Goal: Task Accomplishment & Management: Complete application form

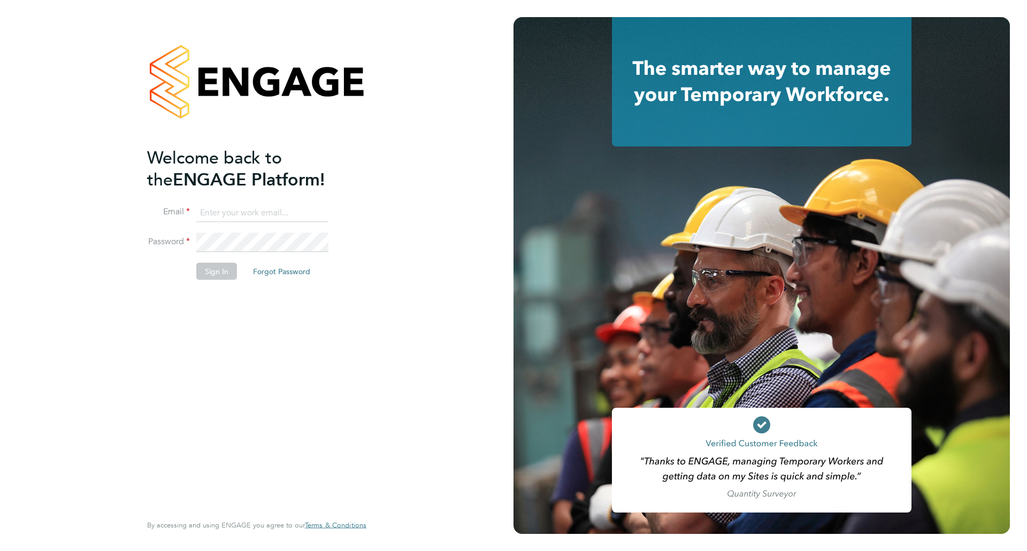
type input "hfeeley22@gmail.com"
click at [224, 266] on button "Sign In" at bounding box center [216, 271] width 41 height 17
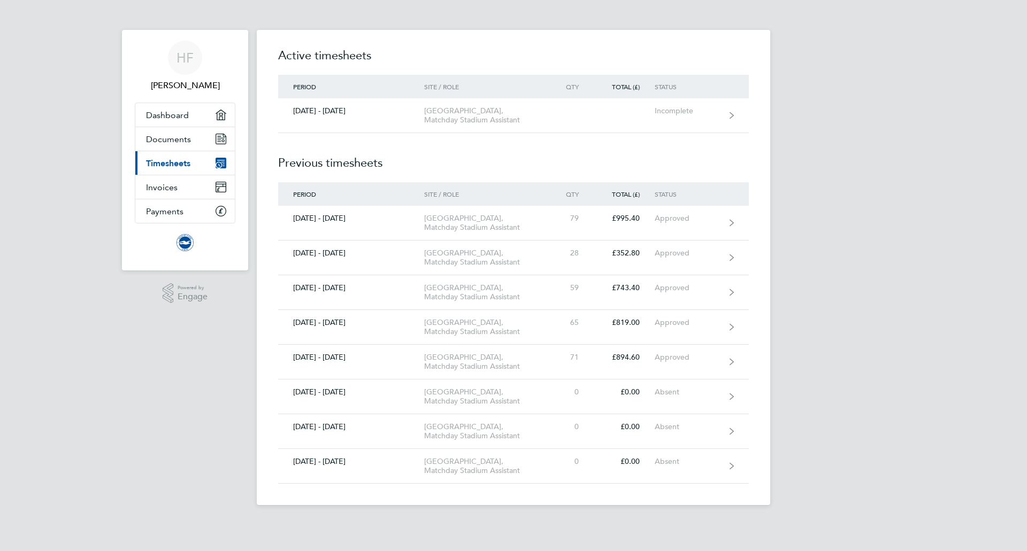
click at [395, 25] on ng-component "Active timesheets Period Site / Role Qty Total (£) Status [DATE] - [DATE] Ameri…" at bounding box center [513, 252] width 513 height 505
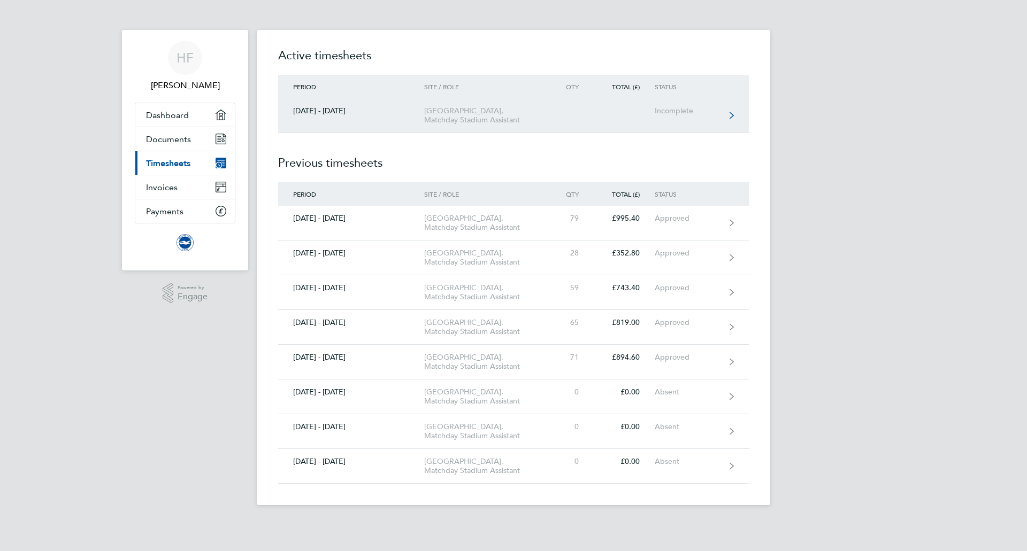
click at [390, 133] on link "[DATE] - [DATE] [GEOGRAPHIC_DATA], Matchday Stadium Assistant Incomplete" at bounding box center [513, 115] width 471 height 35
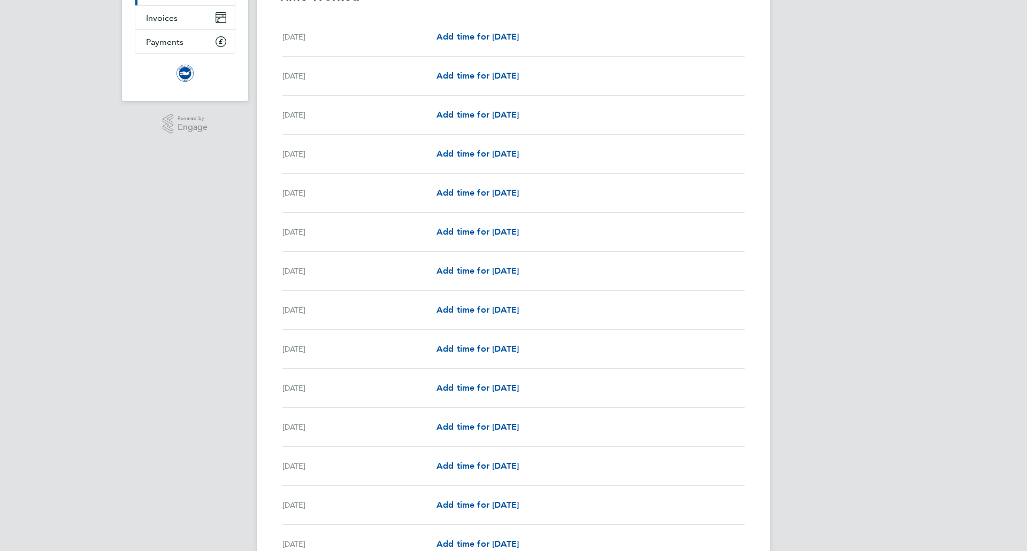
scroll to position [169, 0]
click at [457, 149] on span "Add time for [DATE]" at bounding box center [477, 154] width 82 height 10
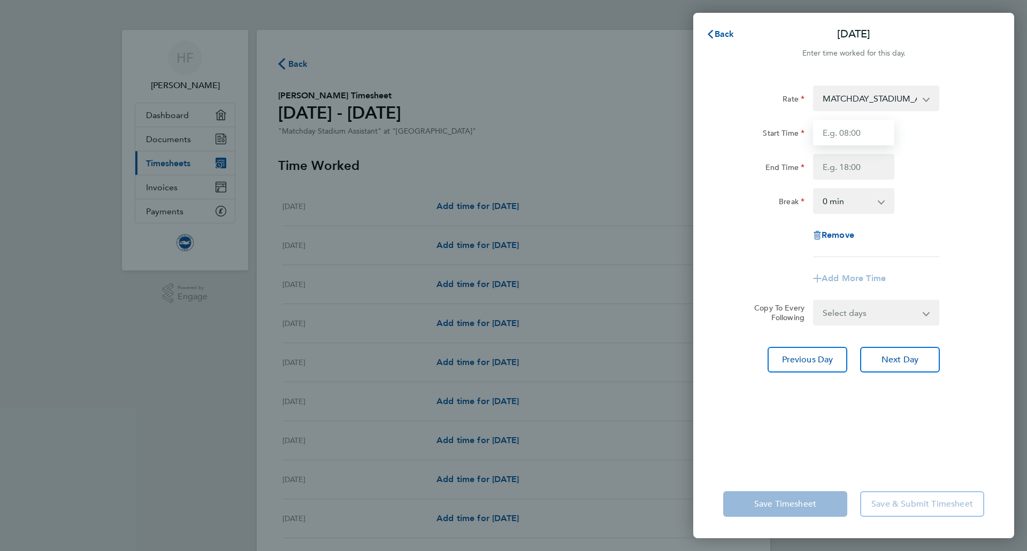
click at [841, 138] on input "Start Time" at bounding box center [853, 133] width 81 height 26
type input "14:00"
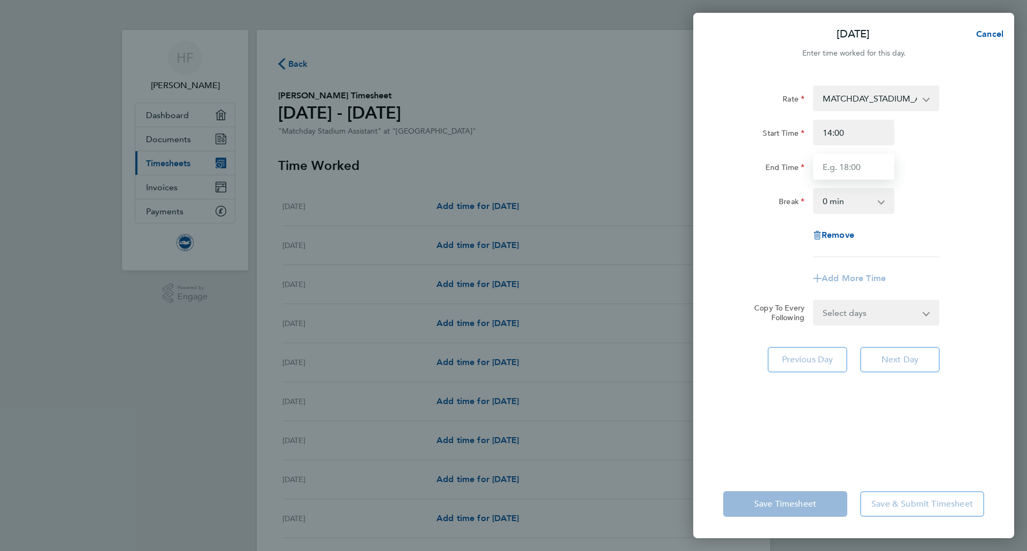
click at [850, 161] on input "End Time" at bounding box center [853, 167] width 81 height 26
type input "22:00"
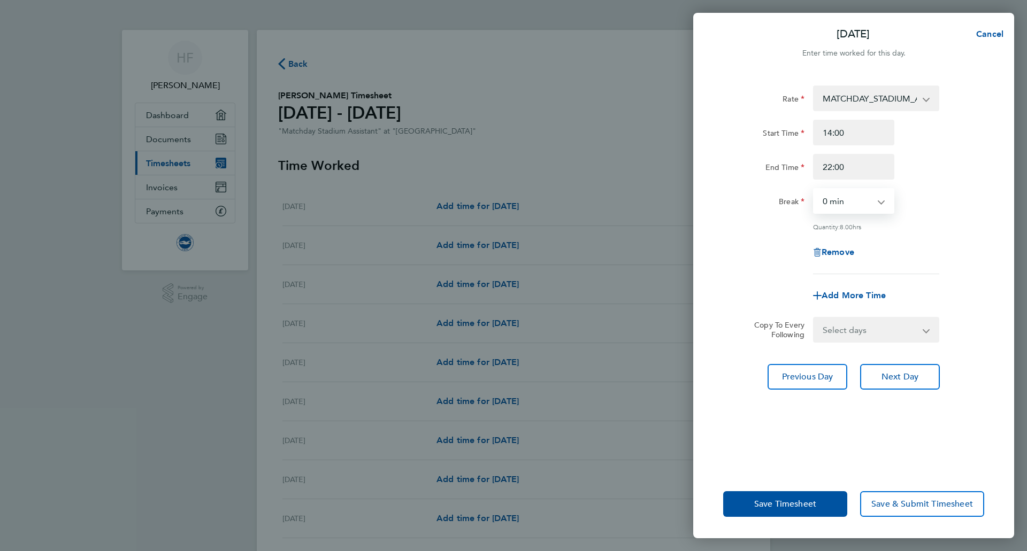
click at [854, 202] on select "0 min 15 min 30 min 45 min 60 min 75 min 90 min" at bounding box center [847, 201] width 66 height 24
select select "30"
click at [814, 189] on select "0 min 15 min 30 min 45 min 60 min 75 min 90 min" at bounding box center [847, 201] width 66 height 24
click at [888, 380] on span "Next Day" at bounding box center [899, 377] width 37 height 11
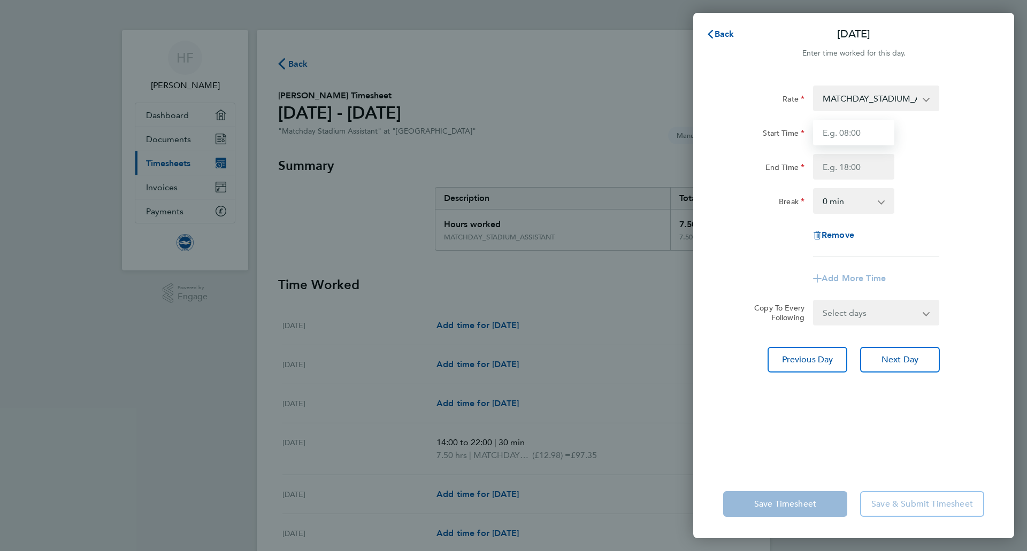
click at [835, 128] on input "Start Time" at bounding box center [853, 133] width 81 height 26
type input "14:00"
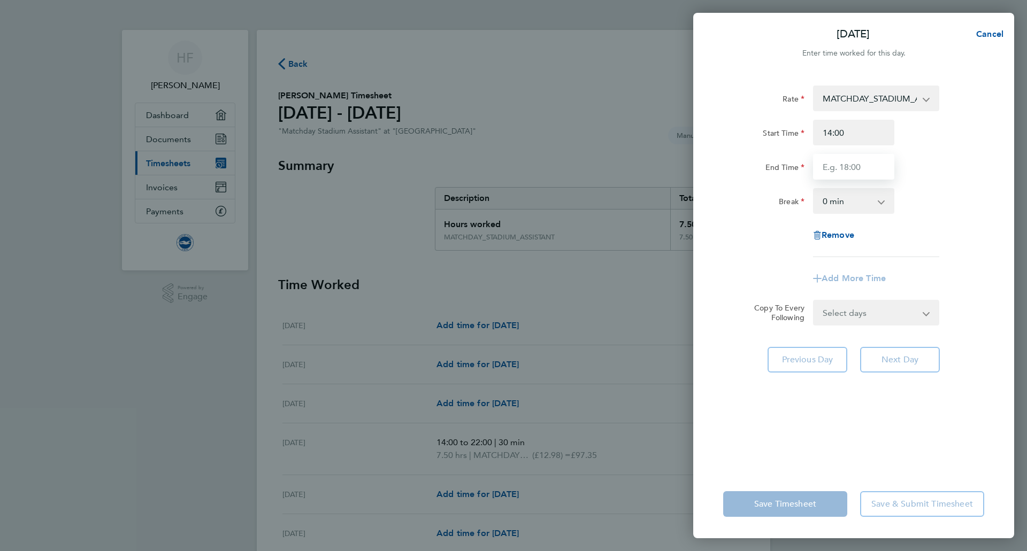
click at [857, 166] on input "End Time" at bounding box center [853, 167] width 81 height 26
click at [832, 168] on input "23:00" at bounding box center [853, 167] width 81 height 26
type input "22:00"
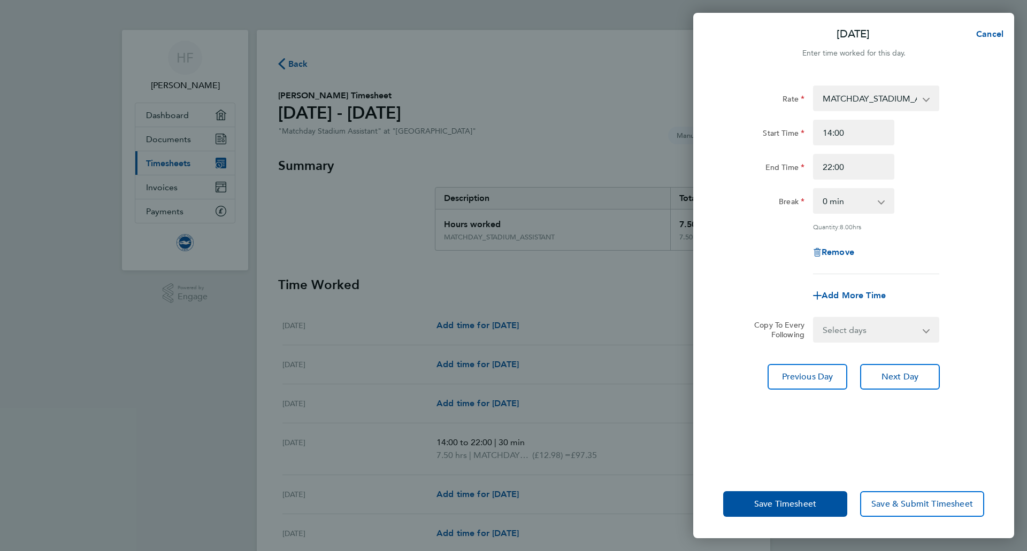
click at [906, 191] on div "Break 0 min 15 min 30 min 45 min 60 min 75 min 90 min" at bounding box center [854, 201] width 270 height 26
click at [868, 204] on select "0 min 15 min 30 min 45 min 60 min 75 min 90 min" at bounding box center [847, 201] width 66 height 24
select select "30"
click at [814, 189] on select "0 min 15 min 30 min 45 min 60 min 75 min 90 min" at bounding box center [847, 201] width 66 height 24
click at [943, 234] on div "Rate MATCHDAY_STADIUM_ASSISTANT - 12.98 Start Time 14:00 End Time 22:00 Break 0…" at bounding box center [853, 180] width 261 height 189
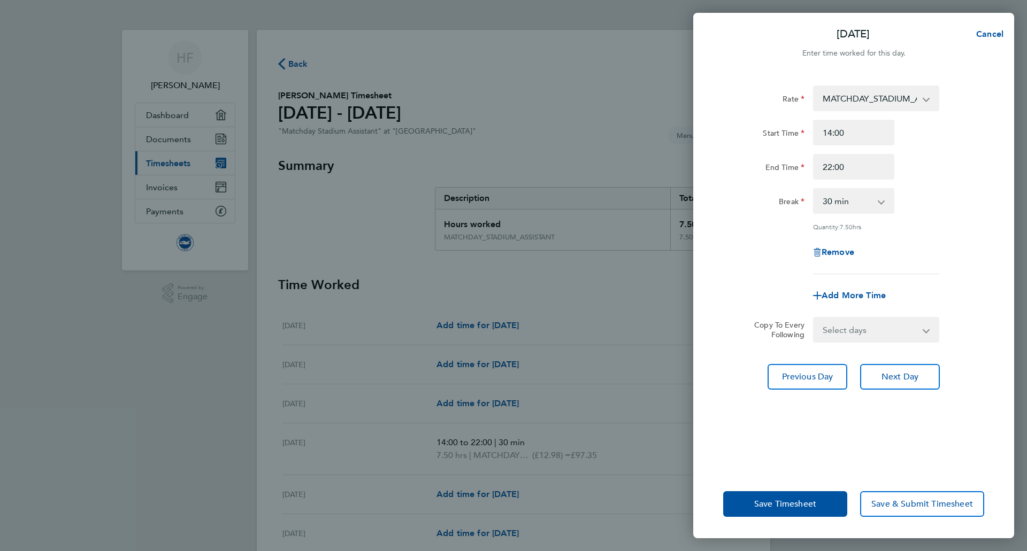
click at [741, 388] on div "Previous Day Next Day" at bounding box center [853, 377] width 261 height 26
click at [803, 497] on button "Save Timesheet" at bounding box center [785, 504] width 124 height 26
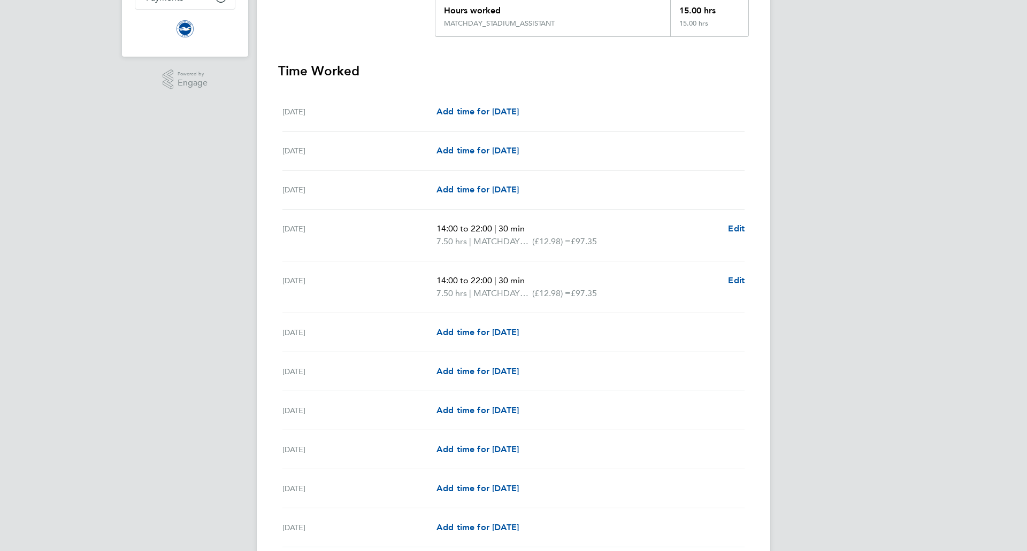
scroll to position [214, 0]
click at [500, 334] on span "Add time for [DATE]" at bounding box center [477, 332] width 82 height 10
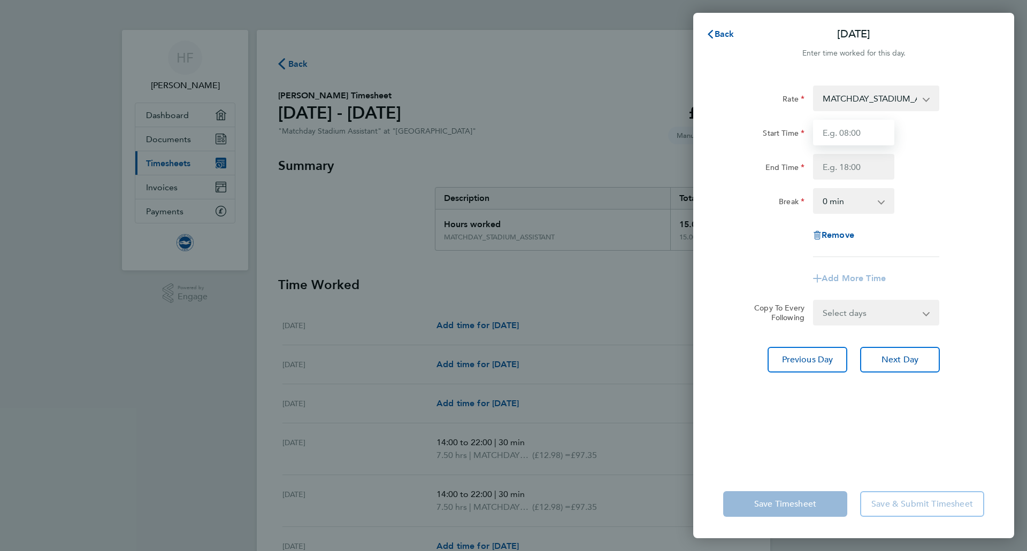
click at [851, 135] on input "Start Time" at bounding box center [853, 133] width 81 height 26
type input "11:00"
click at [828, 164] on input "End Time" at bounding box center [853, 167] width 81 height 26
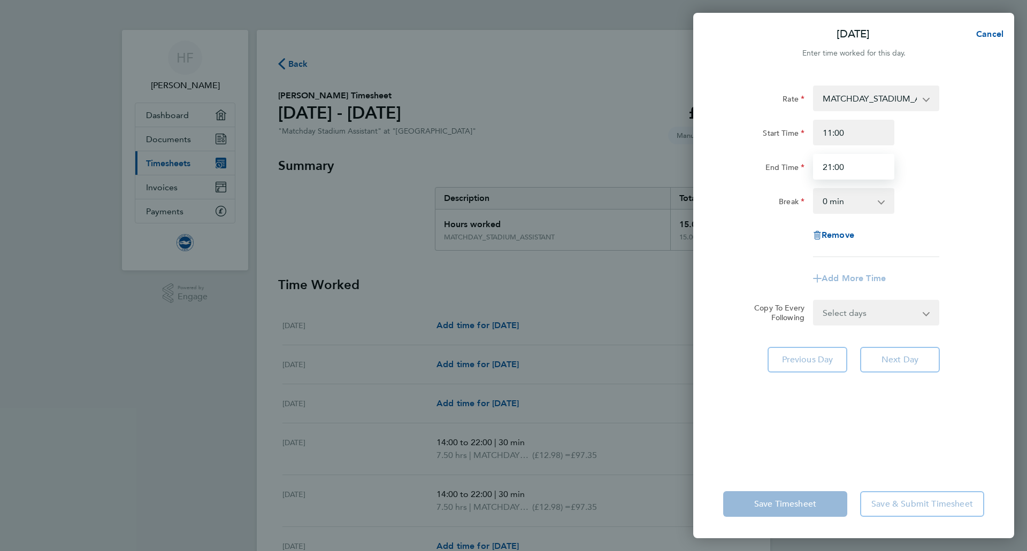
type input "21:00"
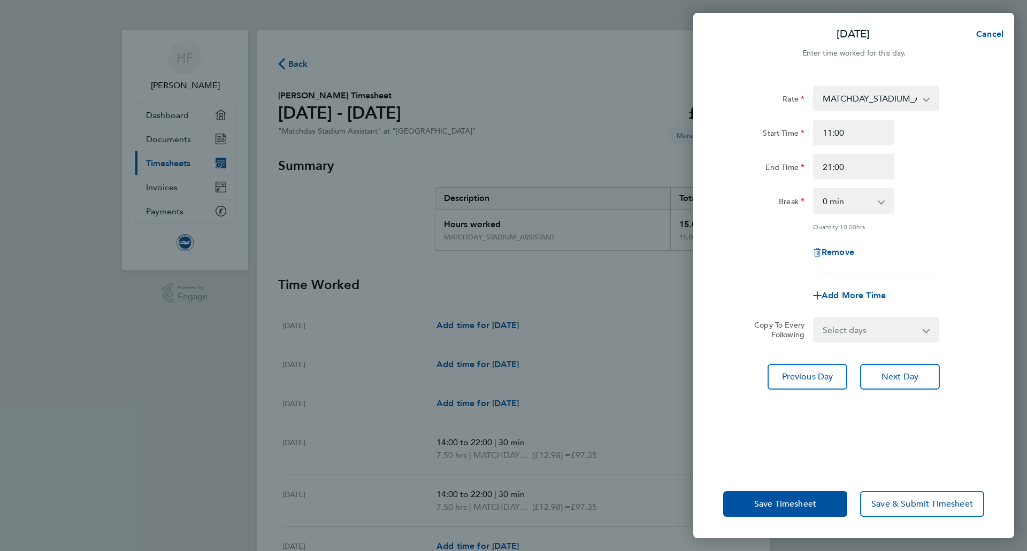
click at [865, 420] on div "Rate MATCHDAY_STADIUM_ASSISTANT - 12.98 Start Time 11:00 End Time 21:00 Break 0…" at bounding box center [853, 271] width 321 height 397
click at [818, 494] on button "Save Timesheet" at bounding box center [785, 504] width 124 height 26
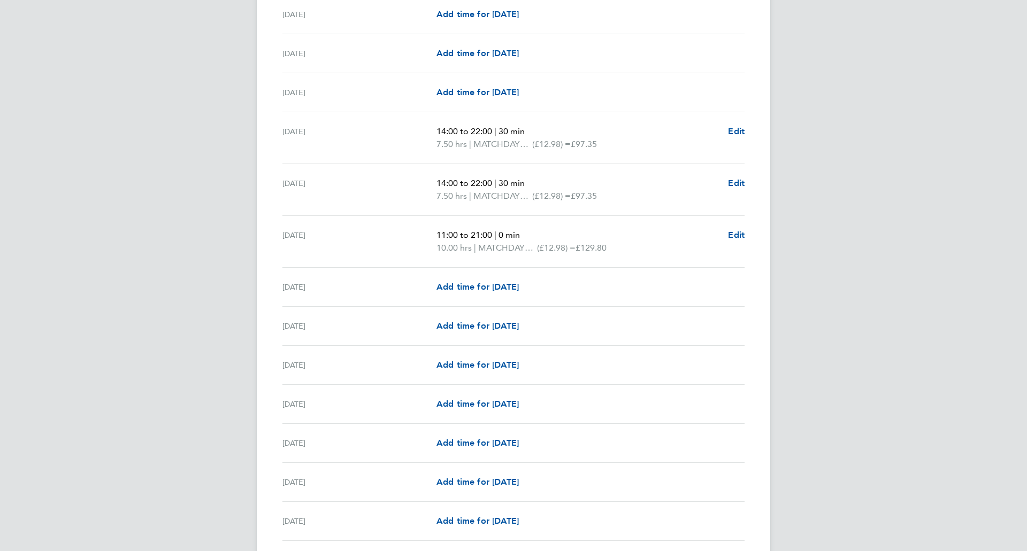
scroll to position [314, 0]
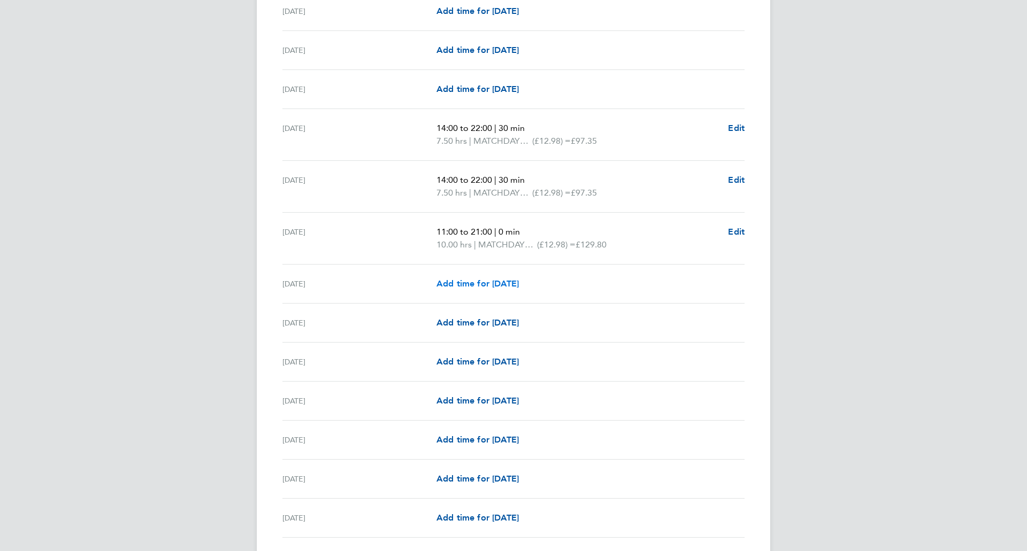
click at [510, 284] on span "Add time for [DATE]" at bounding box center [477, 284] width 82 height 10
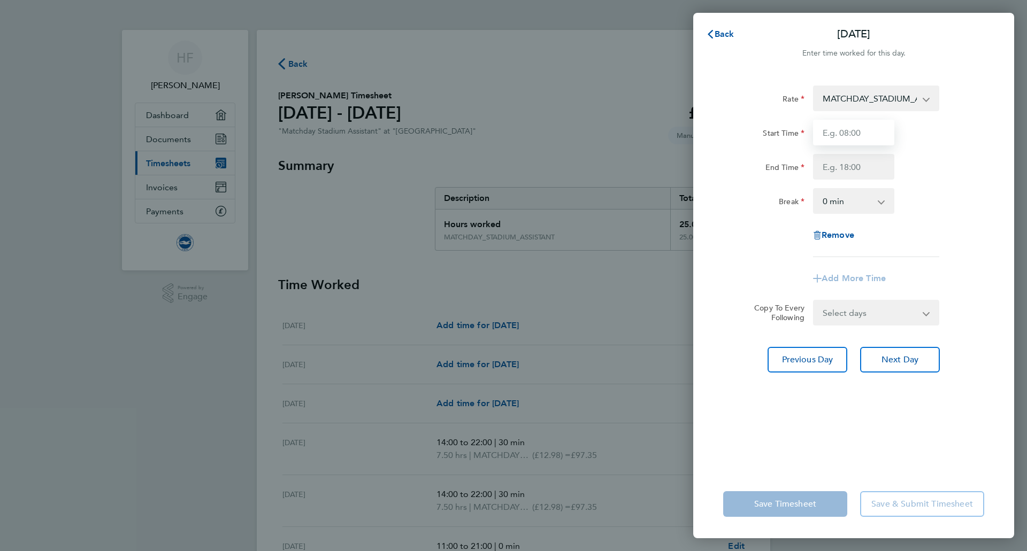
click at [832, 126] on input "Start Time" at bounding box center [853, 133] width 81 height 26
type input "08:45"
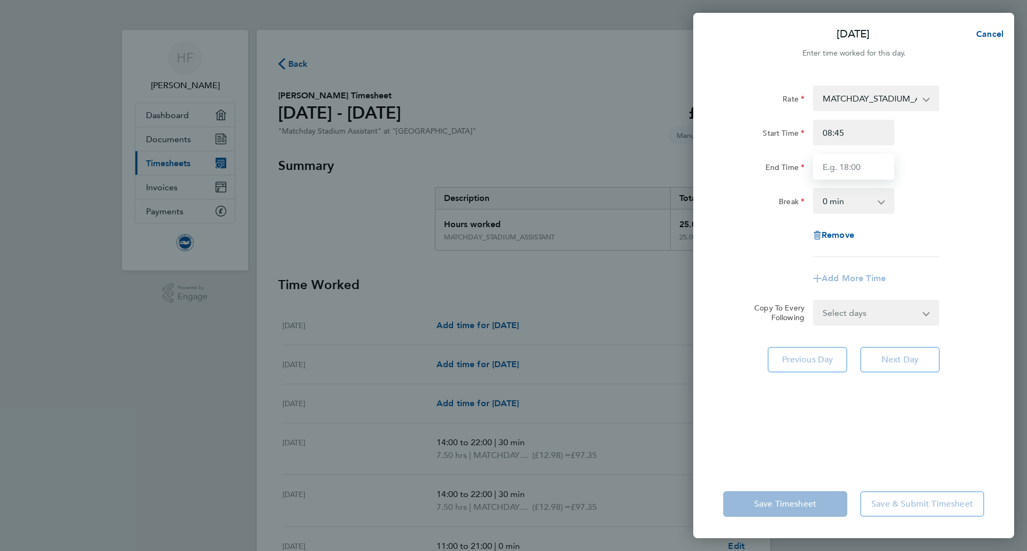
click at [841, 163] on input "End Time" at bounding box center [853, 167] width 81 height 26
type input "18:45"
click at [856, 207] on select "0 min 15 min 30 min 45 min 60 min 75 min 90 min" at bounding box center [847, 201] width 66 height 24
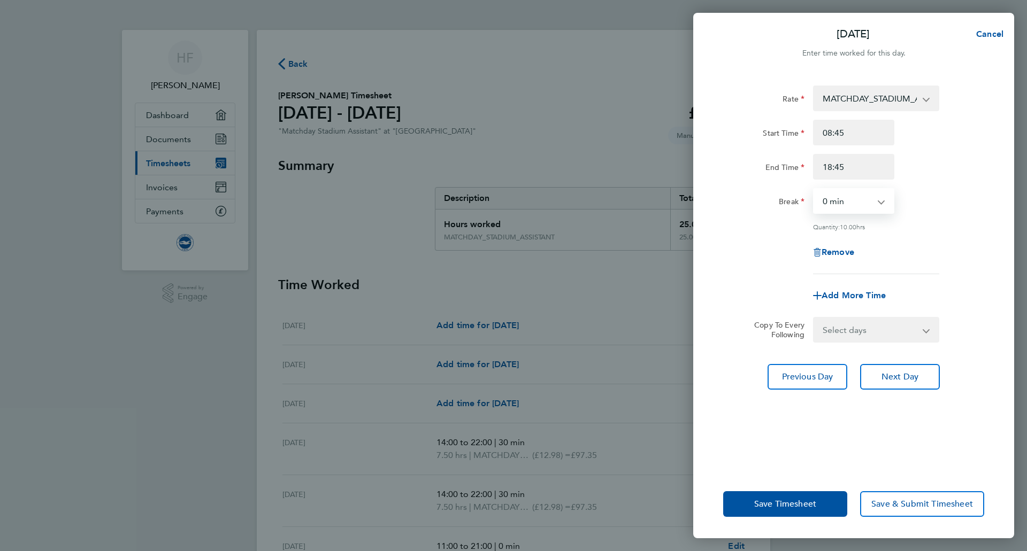
click at [933, 225] on div "Quantity: 10.00 hrs" at bounding box center [876, 226] width 126 height 9
click at [780, 506] on span "Save Timesheet" at bounding box center [785, 504] width 62 height 11
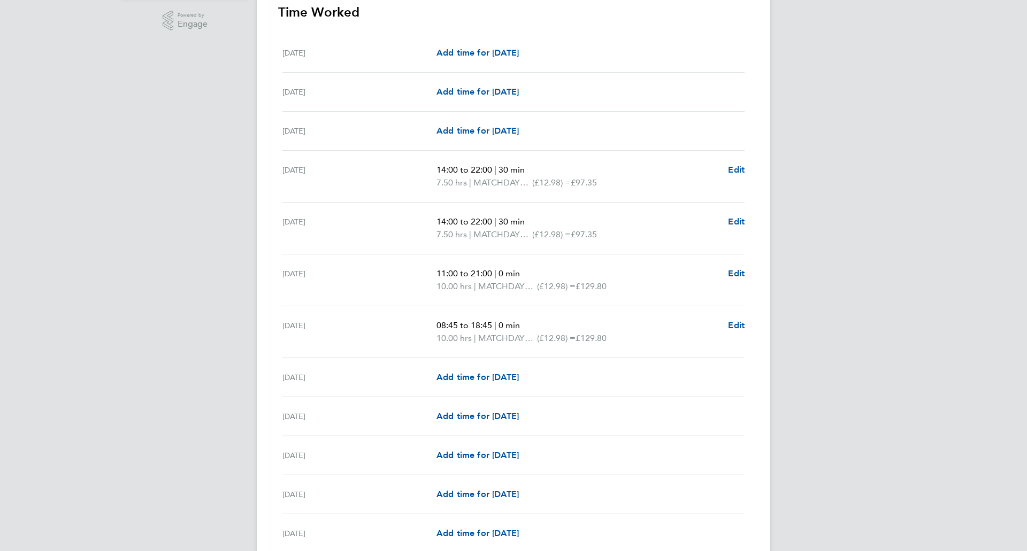
scroll to position [273, 0]
click at [486, 372] on span "Add time for [DATE]" at bounding box center [477, 377] width 82 height 10
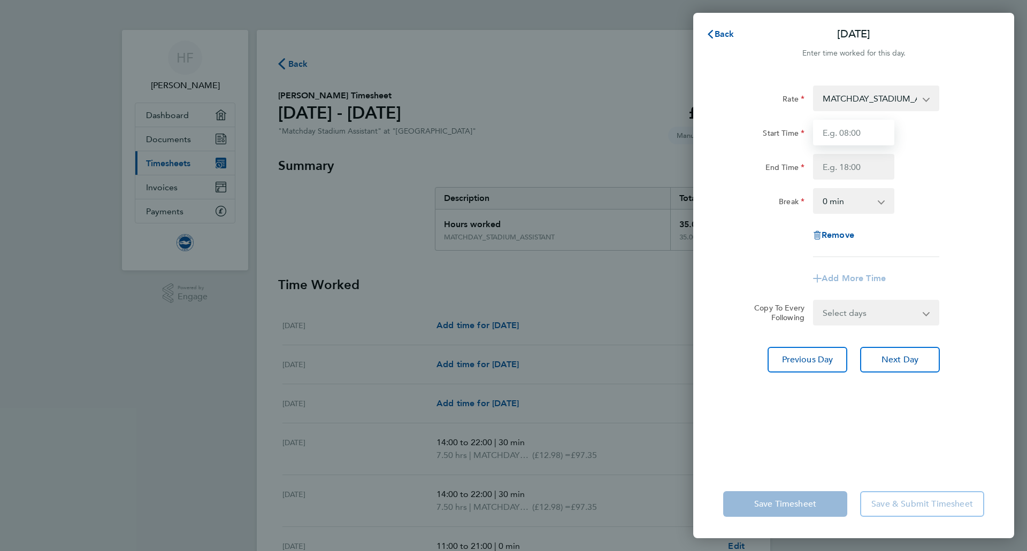
click at [867, 136] on input "Start Time" at bounding box center [853, 133] width 81 height 26
type input "6"
type input ")"
type input "06:00"
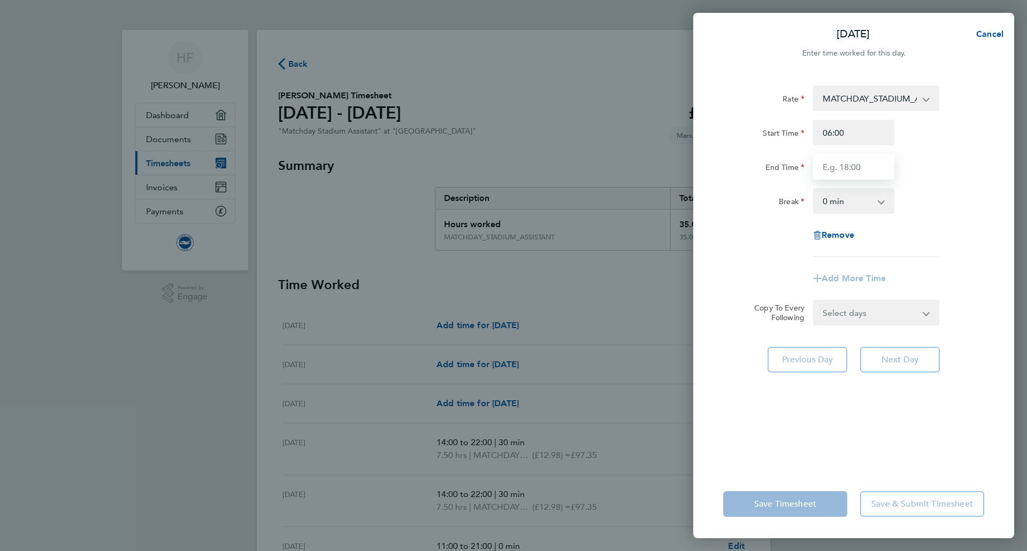
click at [848, 166] on input "End Time" at bounding box center [853, 167] width 81 height 26
type input "14:00"
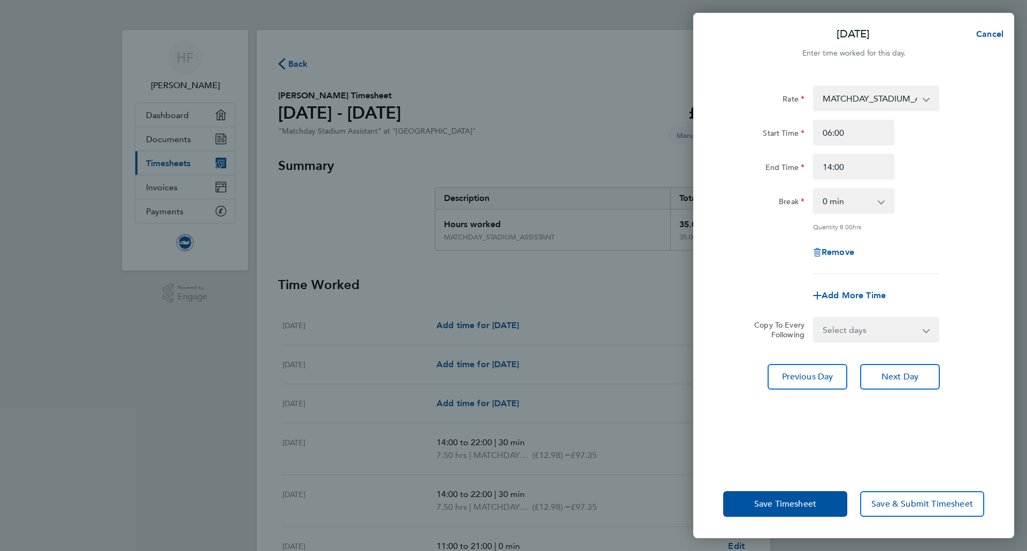
click at [744, 195] on div "Break" at bounding box center [763, 198] width 81 height 21
click at [806, 513] on button "Save Timesheet" at bounding box center [785, 504] width 124 height 26
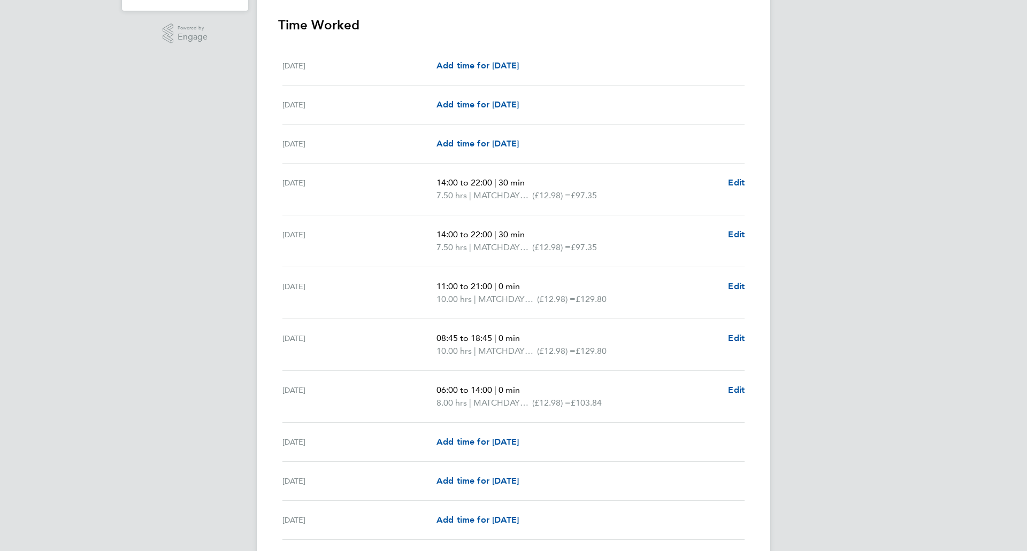
scroll to position [305, 0]
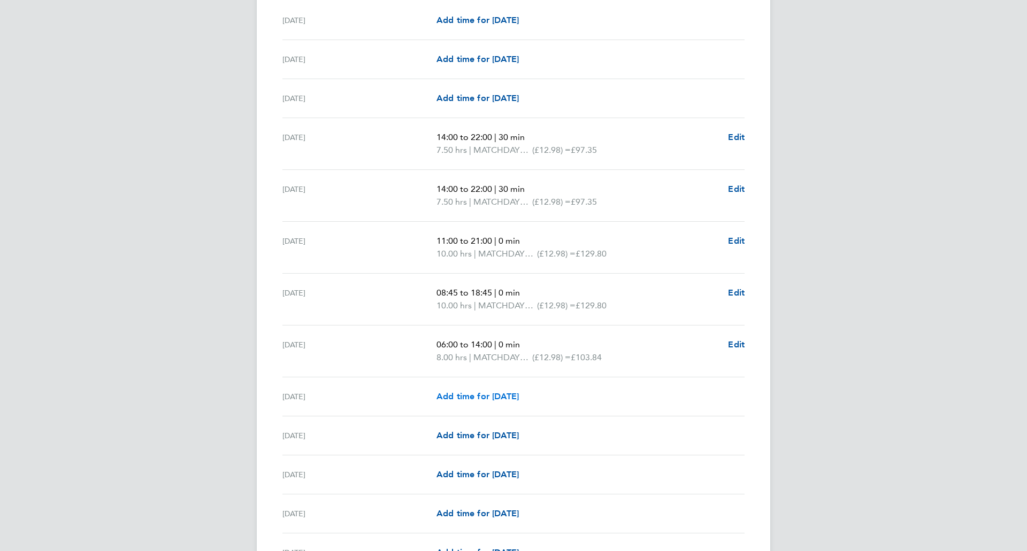
click at [472, 402] on link "Add time for [DATE]" at bounding box center [477, 396] width 82 height 13
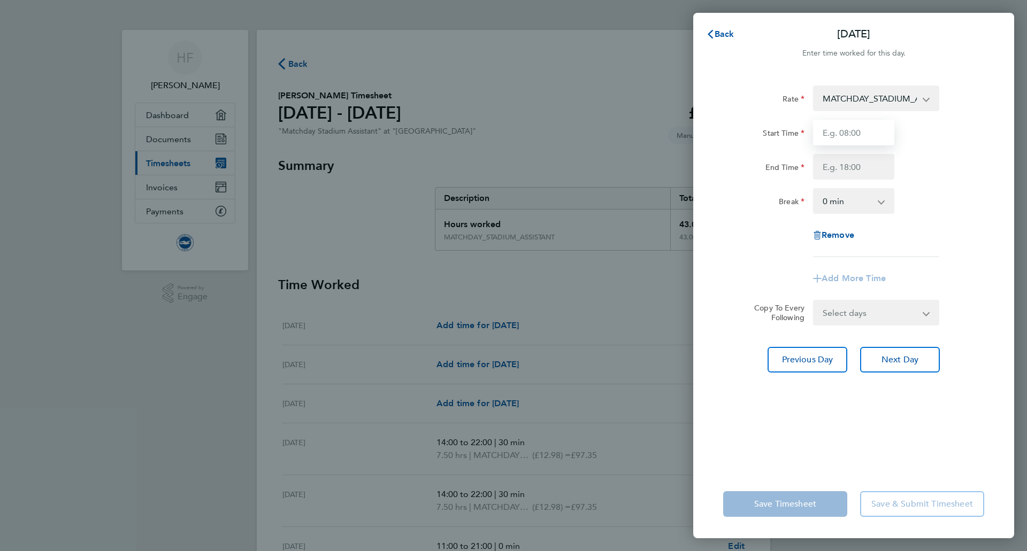
click at [854, 129] on input "Start Time" at bounding box center [853, 133] width 81 height 26
type input "06:00"
click at [841, 162] on input "End Time" at bounding box center [853, 167] width 81 height 26
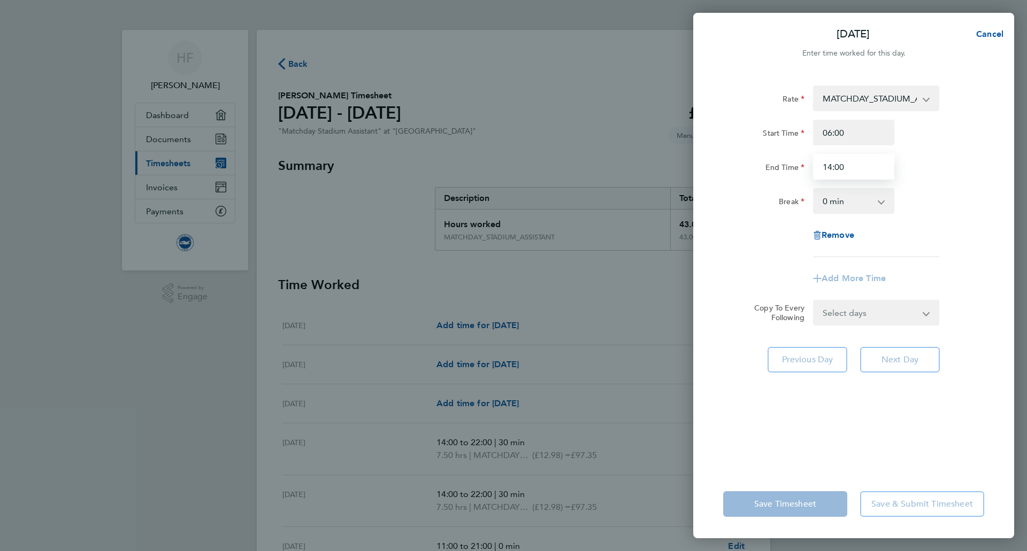
type input "14:00"
click at [845, 201] on select "0 min 15 min 30 min 45 min 60 min 75 min 90 min" at bounding box center [847, 201] width 66 height 24
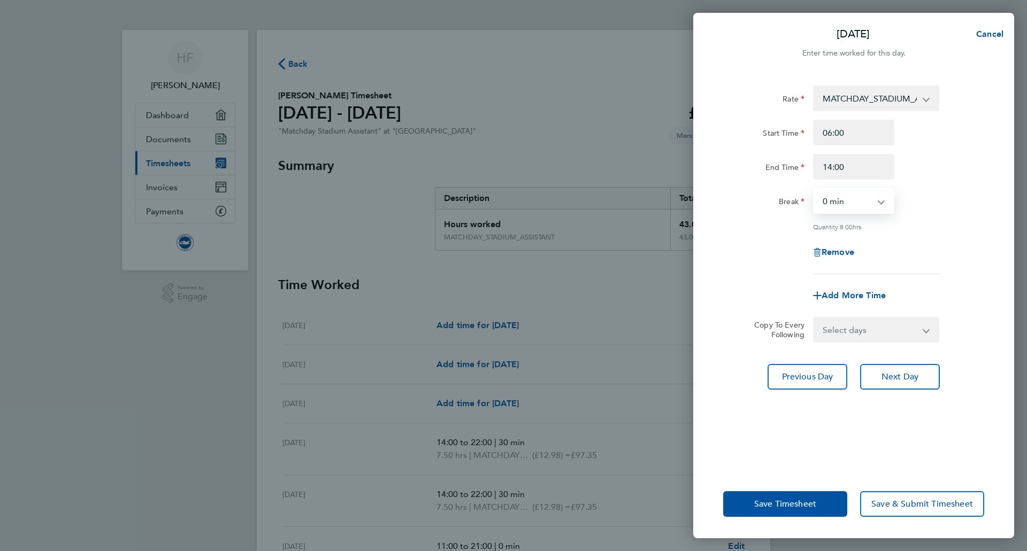
select select "30"
click at [814, 189] on select "0 min 15 min 30 min 45 min 60 min 75 min 90 min" at bounding box center [847, 201] width 66 height 24
click at [790, 500] on span "Save Timesheet" at bounding box center [785, 504] width 62 height 11
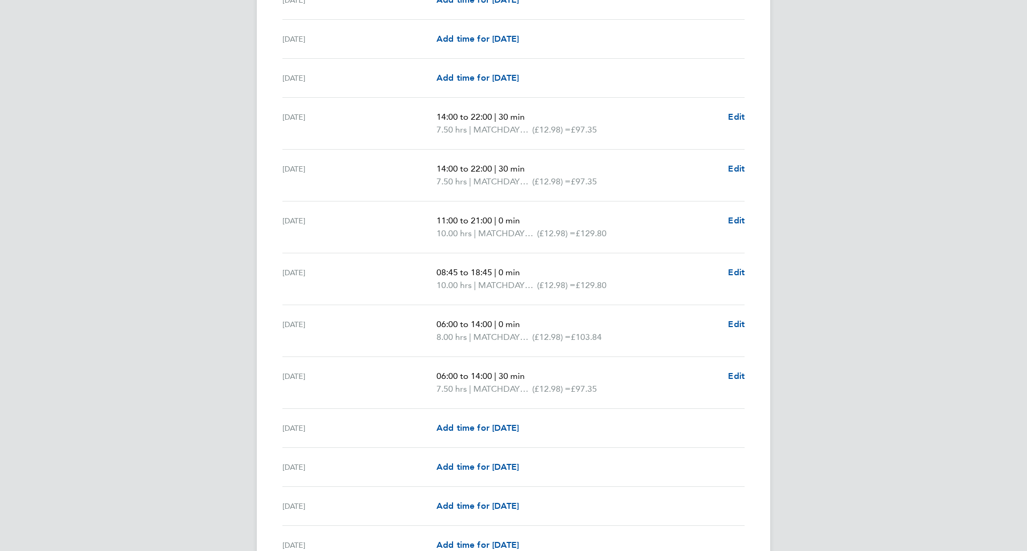
scroll to position [325, 0]
click at [733, 325] on span "Edit" at bounding box center [736, 325] width 17 height 10
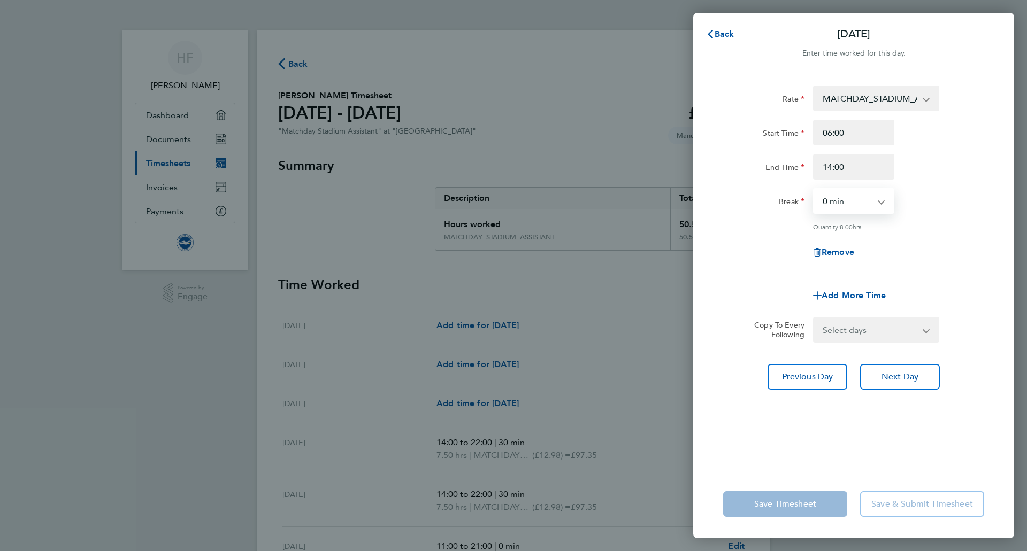
click at [846, 195] on select "0 min 15 min 30 min 45 min 60 min 75 min 90 min" at bounding box center [847, 201] width 66 height 24
select select "30"
click at [814, 189] on select "0 min 15 min 30 min 45 min 60 min 75 min 90 min" at bounding box center [847, 201] width 66 height 24
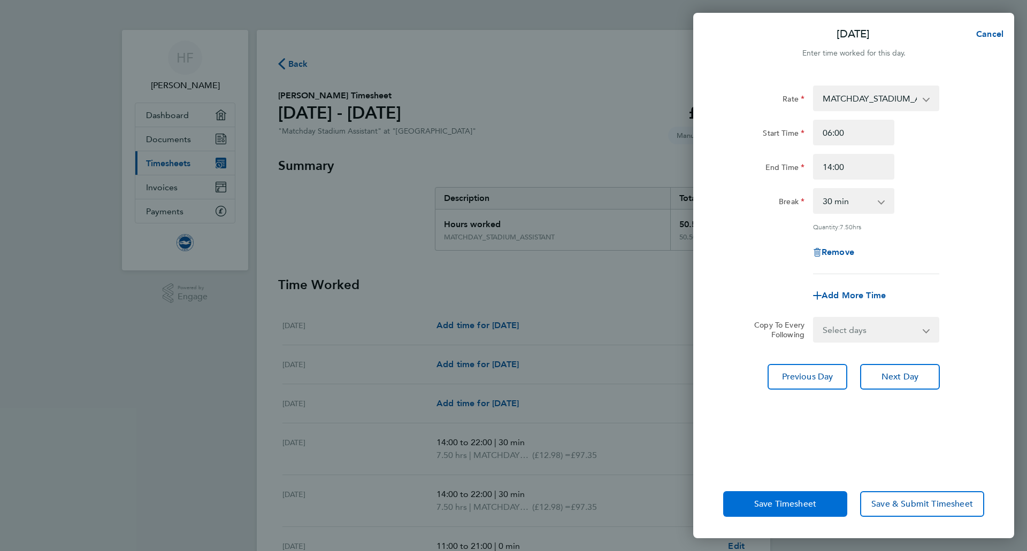
click at [781, 505] on span "Save Timesheet" at bounding box center [785, 504] width 62 height 11
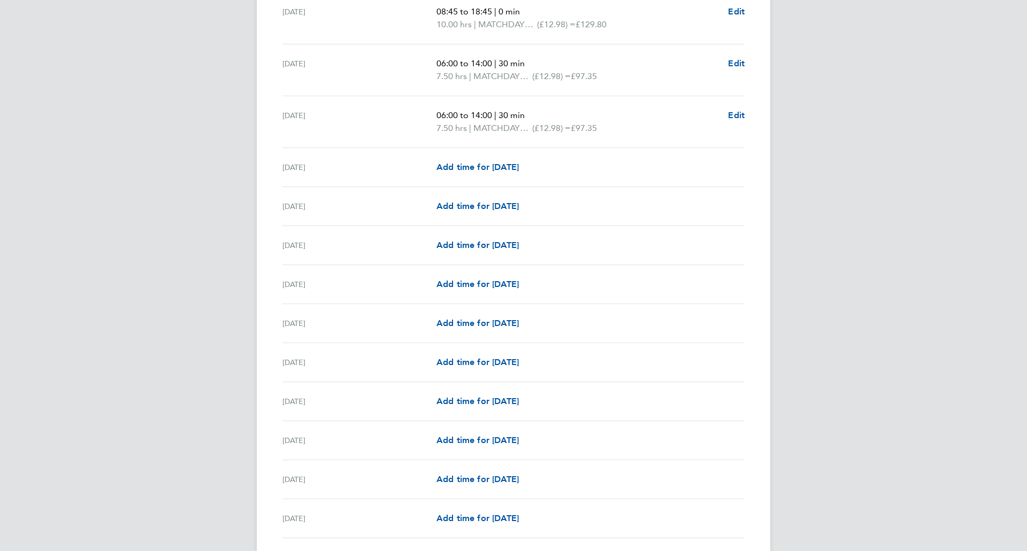
scroll to position [601, 0]
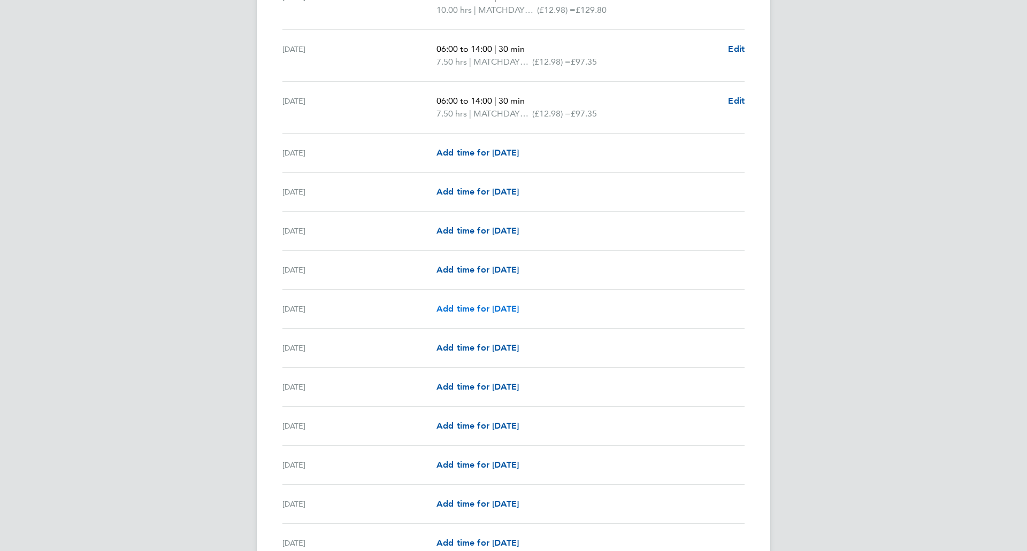
click at [470, 311] on span "Add time for [DATE]" at bounding box center [477, 309] width 82 height 10
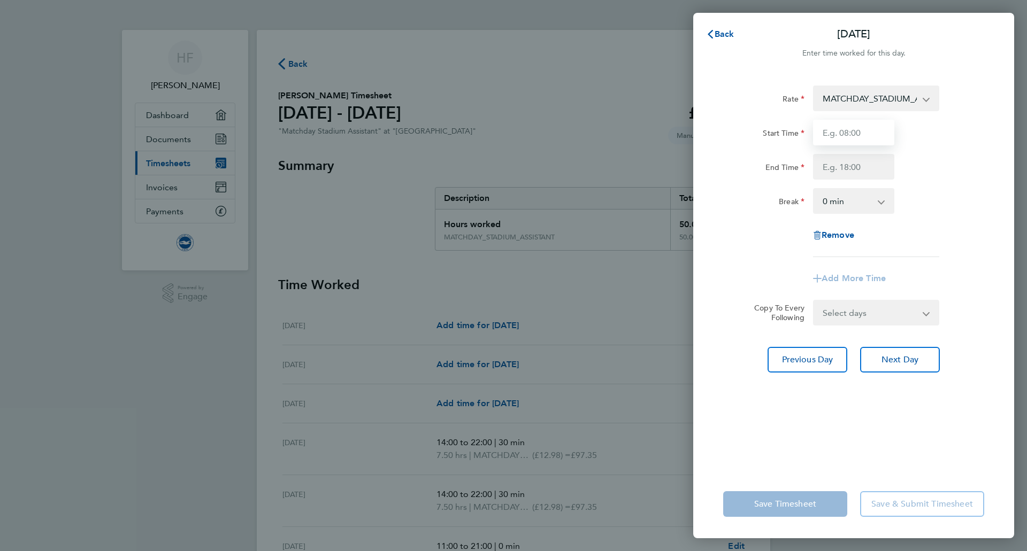
click at [867, 137] on input "Start Time" at bounding box center [853, 133] width 81 height 26
type input "07:00"
click at [853, 163] on input "End Time" at bounding box center [853, 167] width 81 height 26
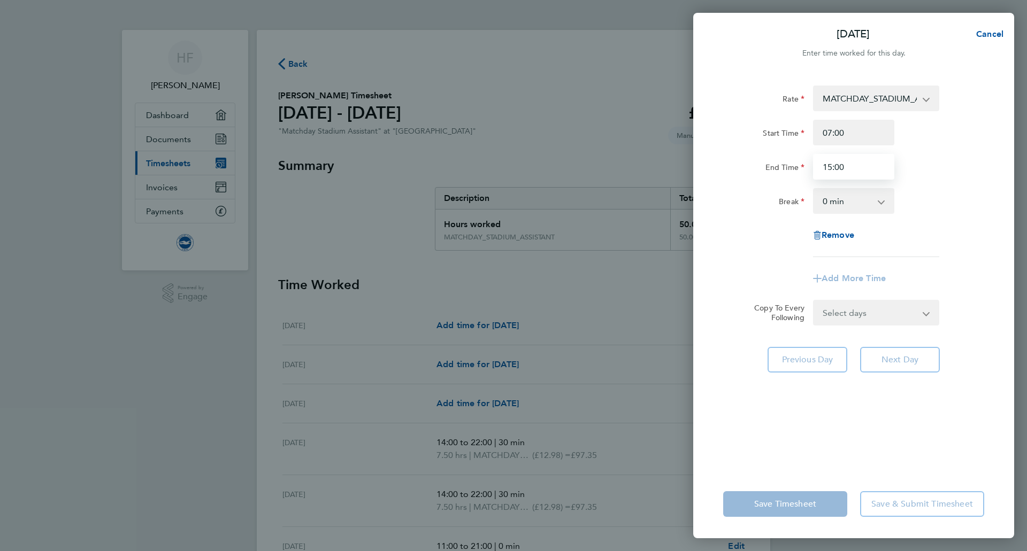
type input "15:00"
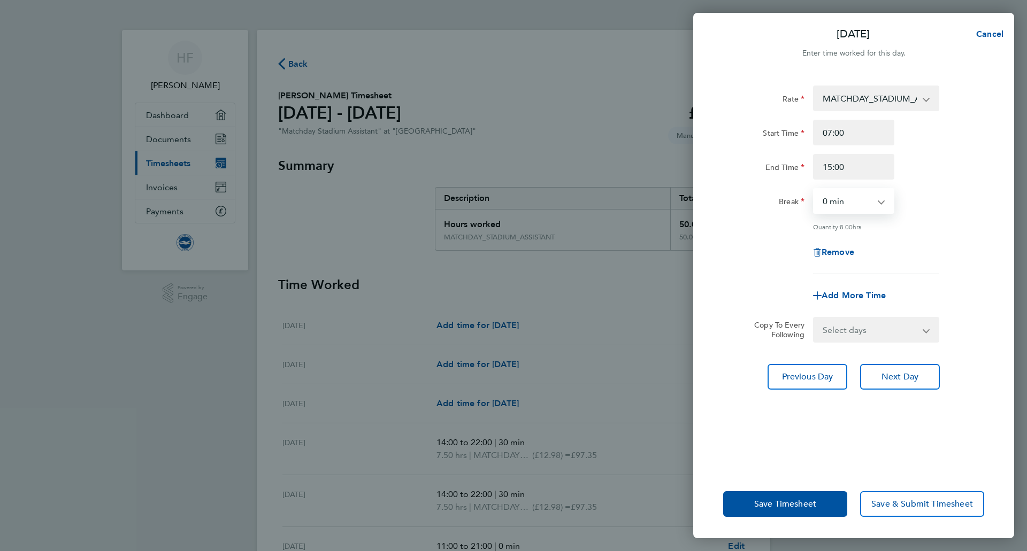
click at [864, 202] on select "0 min 15 min 30 min 45 min 60 min 75 min 90 min" at bounding box center [847, 201] width 66 height 24
select select "30"
click at [814, 189] on select "0 min 15 min 30 min 45 min 60 min 75 min 90 min" at bounding box center [847, 201] width 66 height 24
click at [724, 236] on div "Rate MATCHDAY_STADIUM_ASSISTANT - 12.98 Start Time 07:00 End Time 15:00 Break 0…" at bounding box center [853, 180] width 261 height 189
click at [764, 502] on span "Save Timesheet" at bounding box center [785, 504] width 62 height 11
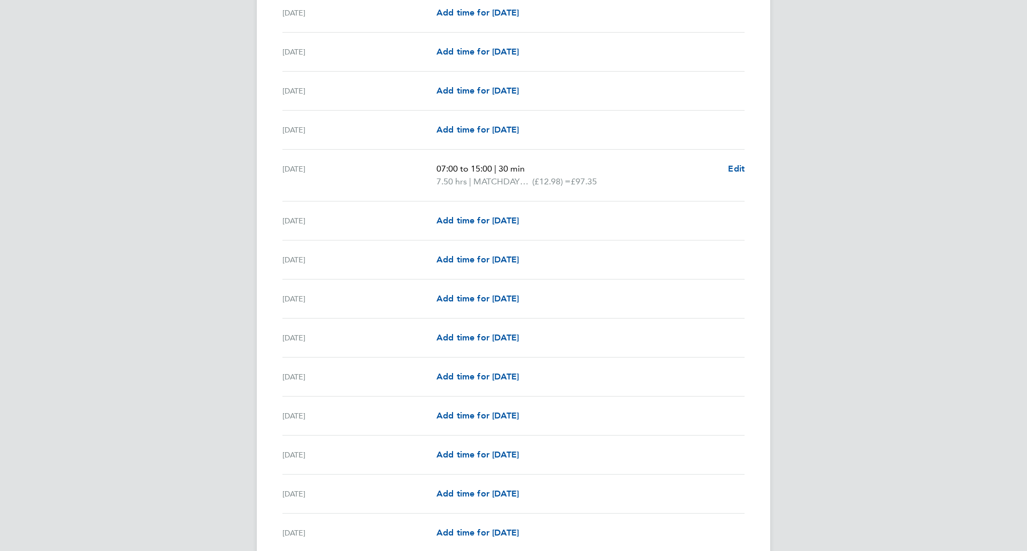
scroll to position [741, 0]
click at [495, 221] on span "Add time for [DATE]" at bounding box center [477, 221] width 82 height 10
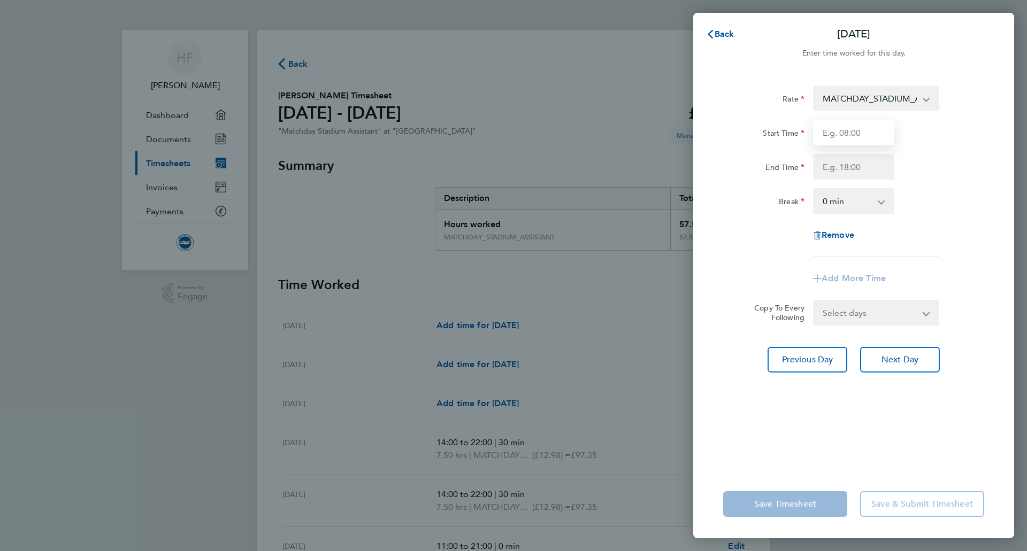
click at [850, 140] on input "Start Time" at bounding box center [853, 133] width 81 height 26
type input "08:00"
click at [864, 176] on input "End Time" at bounding box center [853, 167] width 81 height 26
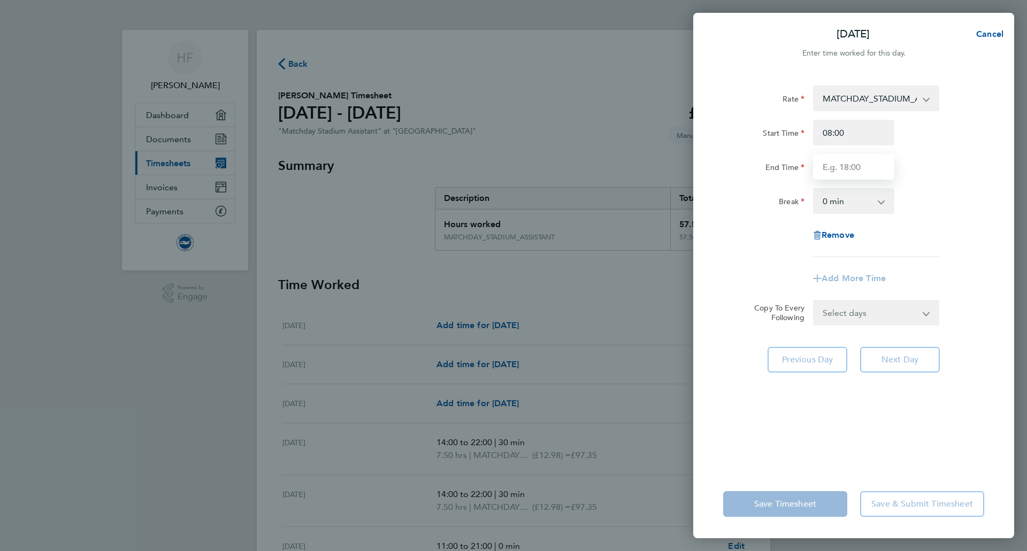
type input "16:00"
click at [862, 210] on select "0 min 15 min 30 min 45 min 60 min 75 min 90 min" at bounding box center [847, 201] width 66 height 24
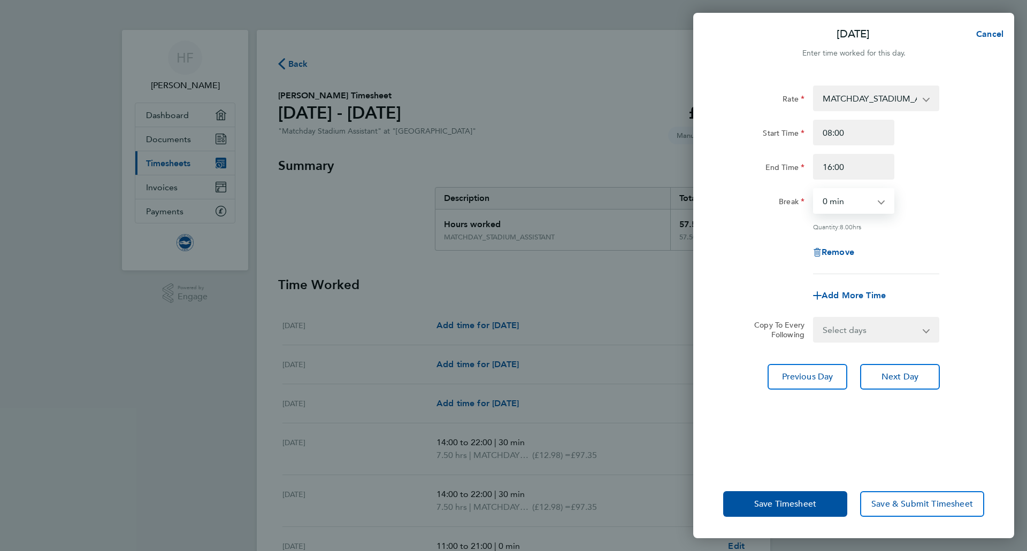
select select "30"
click at [814, 189] on select "0 min 15 min 30 min 45 min 60 min 75 min 90 min" at bounding box center [847, 201] width 66 height 24
click at [864, 334] on select "Select days Day Weekday (Mon-Fri) Weekend (Sat-Sun) [DATE] [DATE] [DATE] [DATE]…" at bounding box center [870, 330] width 112 height 24
click at [742, 297] on div "Add More Time" at bounding box center [854, 296] width 270 height 26
click at [902, 377] on span "Next Day" at bounding box center [899, 377] width 37 height 11
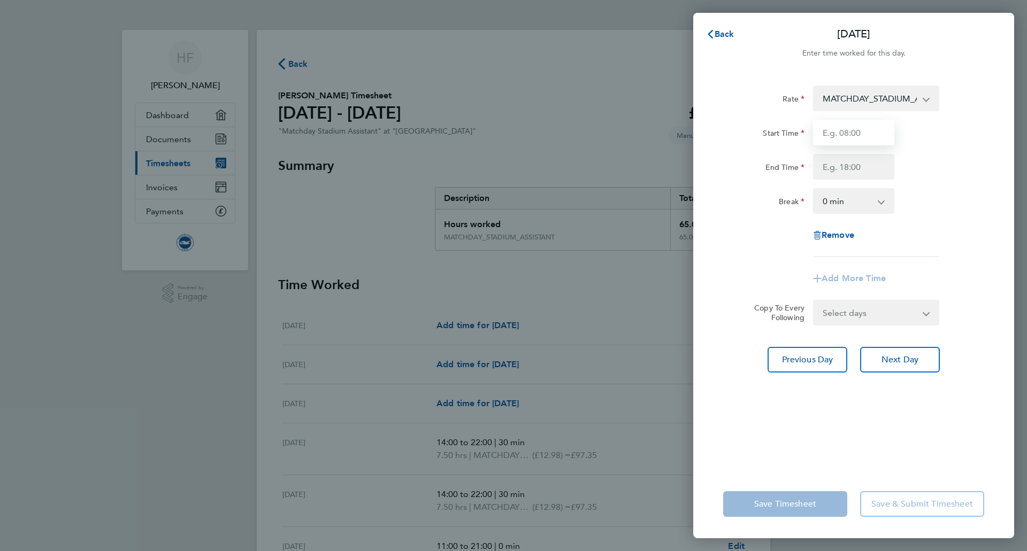
click at [835, 139] on input "Start Time" at bounding box center [853, 133] width 81 height 26
type input "08:00"
click at [849, 165] on input "End Time" at bounding box center [853, 167] width 81 height 26
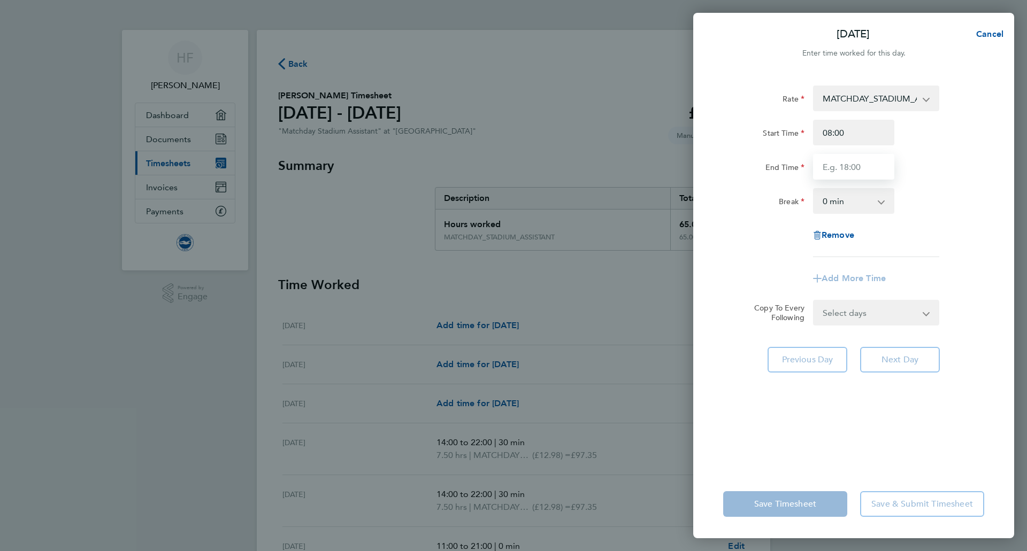
type input "16:00"
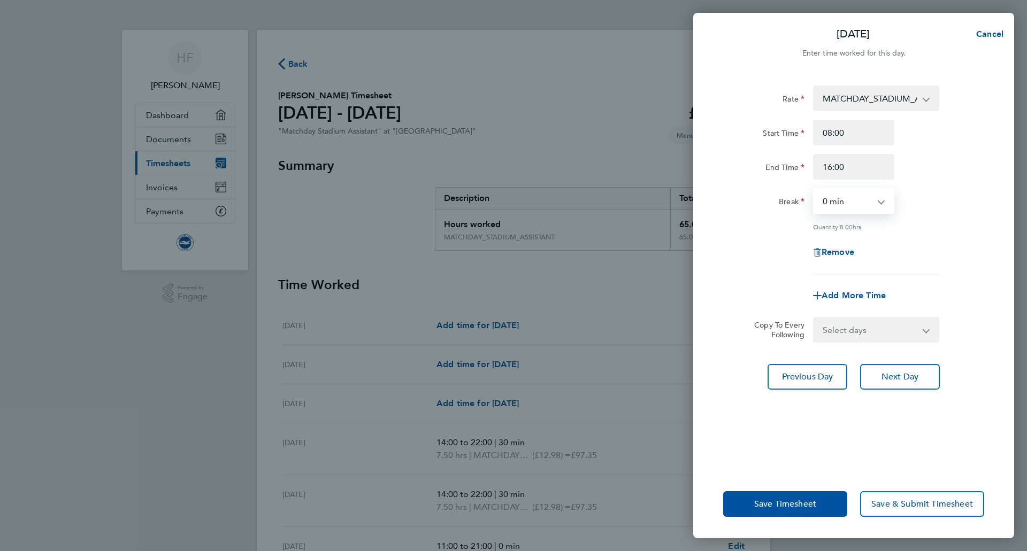
click at [855, 203] on select "0 min 15 min 30 min 45 min 60 min 75 min 90 min" at bounding box center [847, 201] width 66 height 24
select select "30"
click at [814, 189] on select "0 min 15 min 30 min 45 min 60 min 75 min 90 min" at bounding box center [847, 201] width 66 height 24
click at [780, 501] on span "Save Timesheet" at bounding box center [785, 504] width 62 height 11
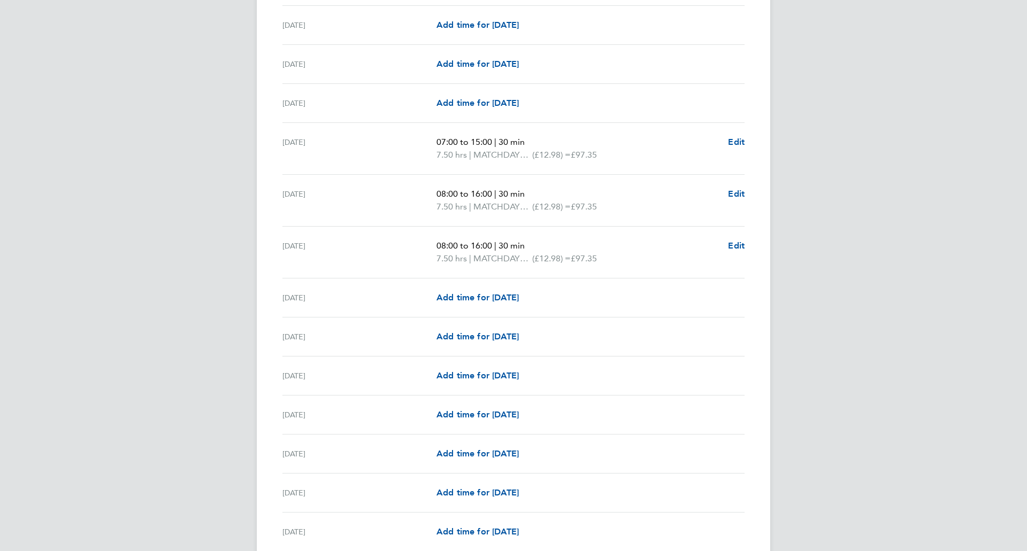
scroll to position [766, 0]
click at [500, 296] on span "Add time for [DATE]" at bounding box center [477, 299] width 82 height 10
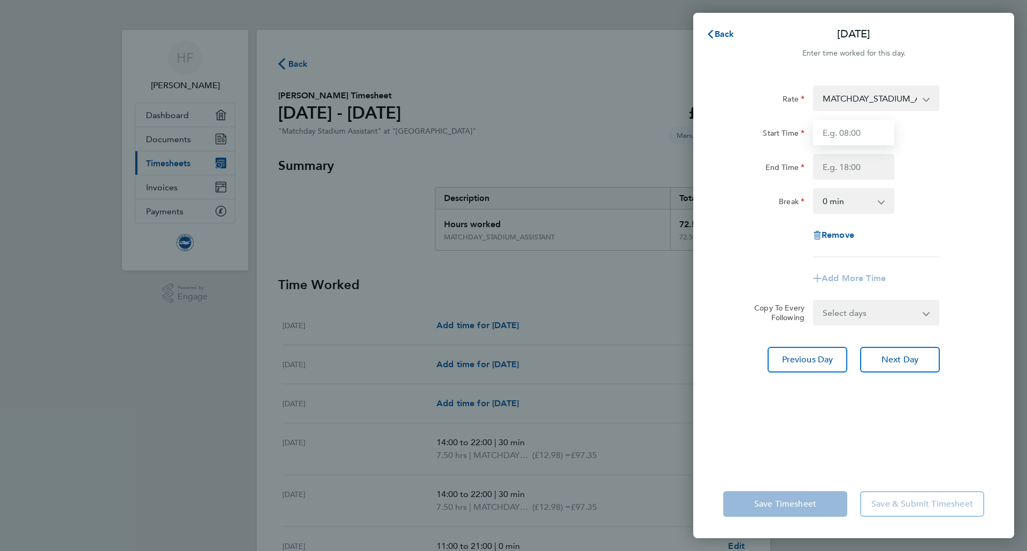
click at [850, 143] on input "Start Time" at bounding box center [853, 133] width 81 height 26
type input "08:00"
click at [842, 158] on input "End Time" at bounding box center [853, 167] width 81 height 26
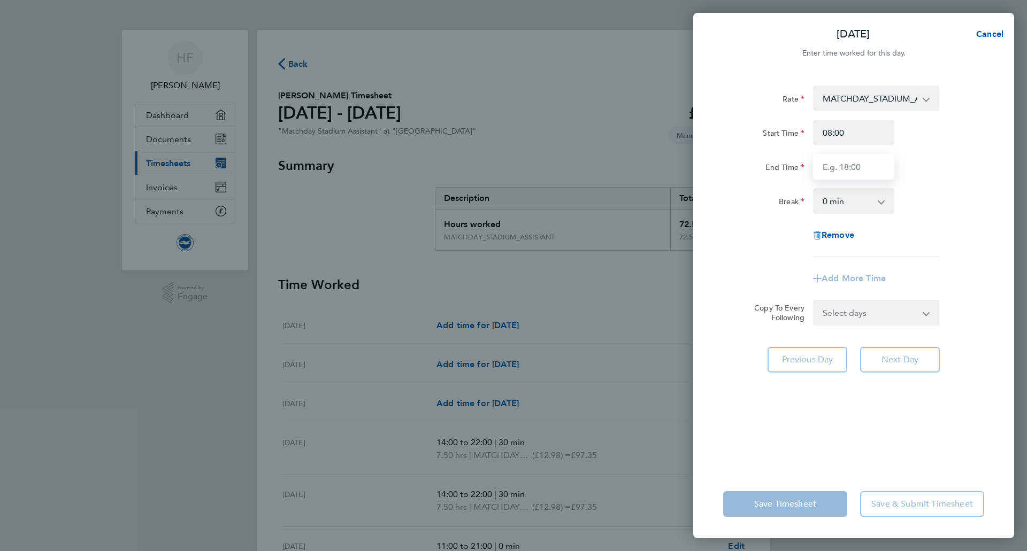
type input "16:00"
click at [859, 204] on select "0 min 15 min 30 min 45 min 60 min 75 min 90 min" at bounding box center [847, 201] width 66 height 24
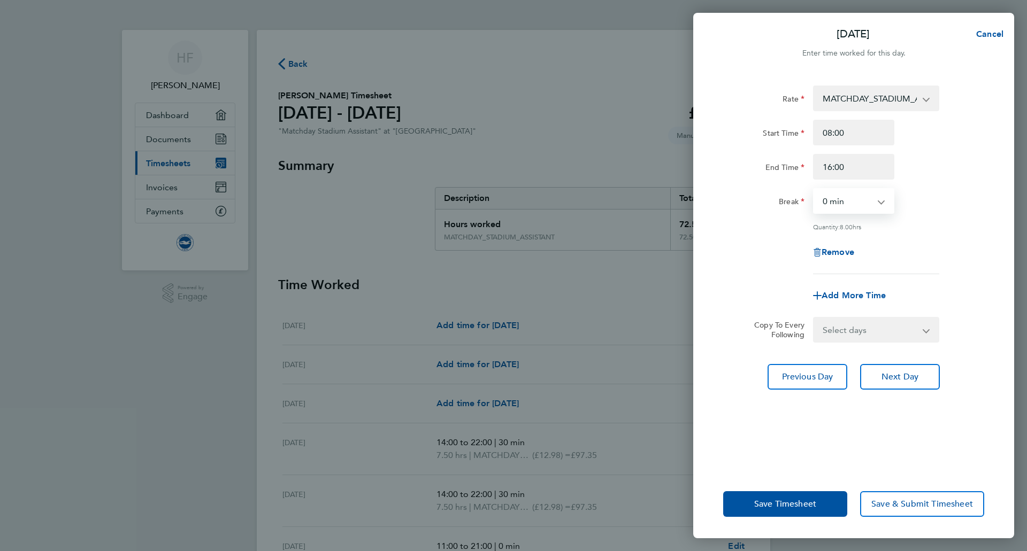
select select "30"
click at [814, 189] on select "0 min 15 min 30 min 45 min 60 min 75 min 90 min" at bounding box center [847, 201] width 66 height 24
click at [754, 503] on span "Save Timesheet" at bounding box center [785, 504] width 62 height 11
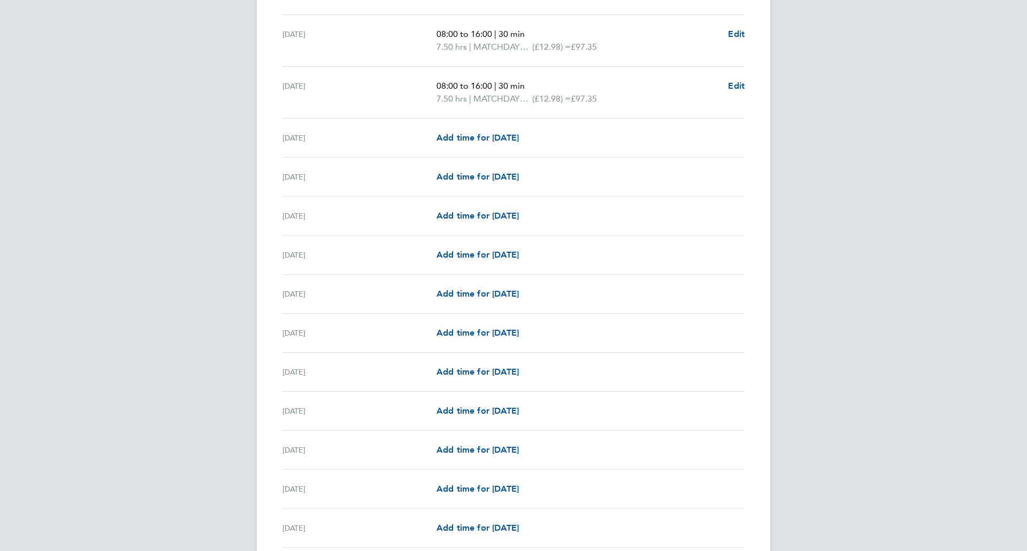
scroll to position [974, 0]
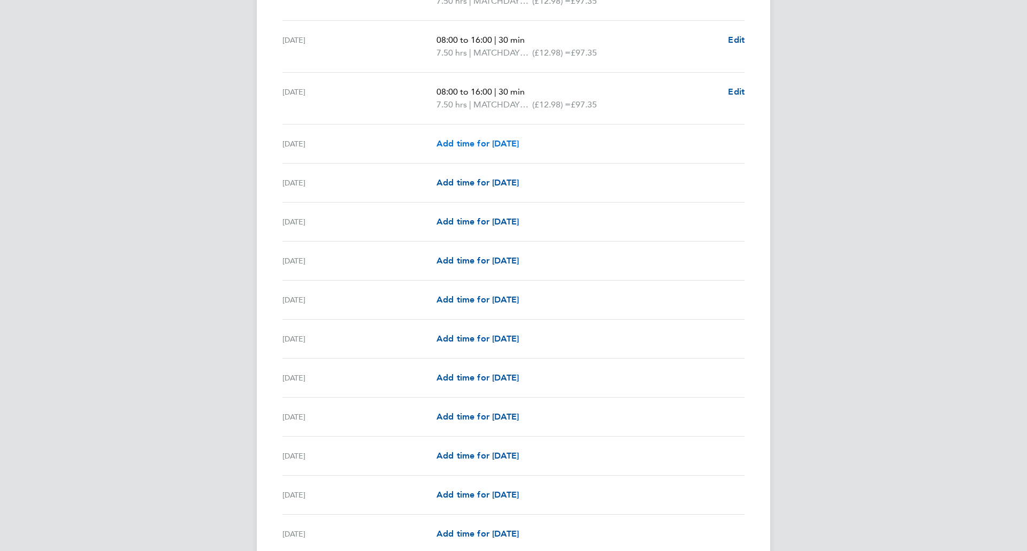
click at [466, 141] on span "Add time for [DATE]" at bounding box center [477, 144] width 82 height 10
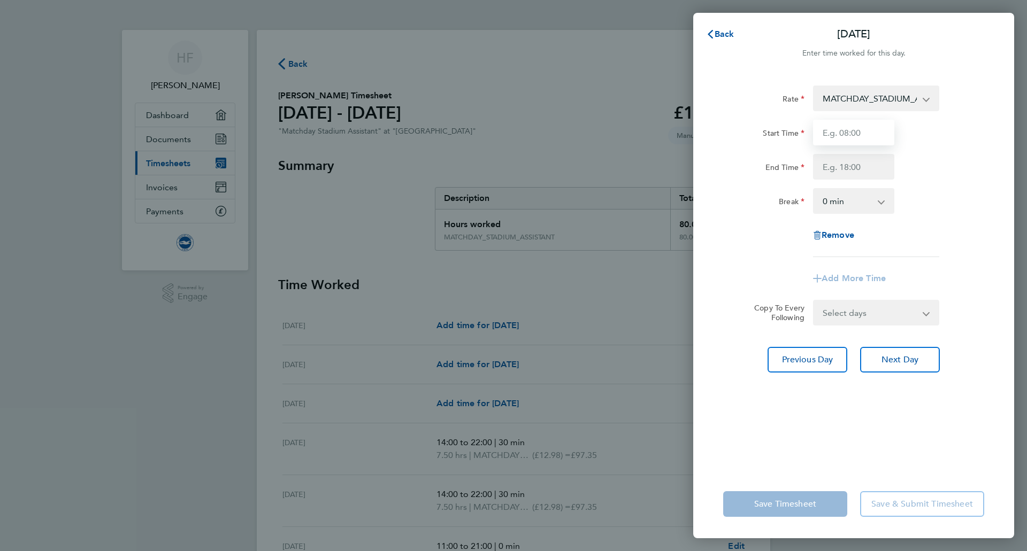
click at [856, 138] on input "Start Time" at bounding box center [853, 133] width 81 height 26
type input "08:00"
click at [837, 158] on input "End Time" at bounding box center [853, 167] width 81 height 26
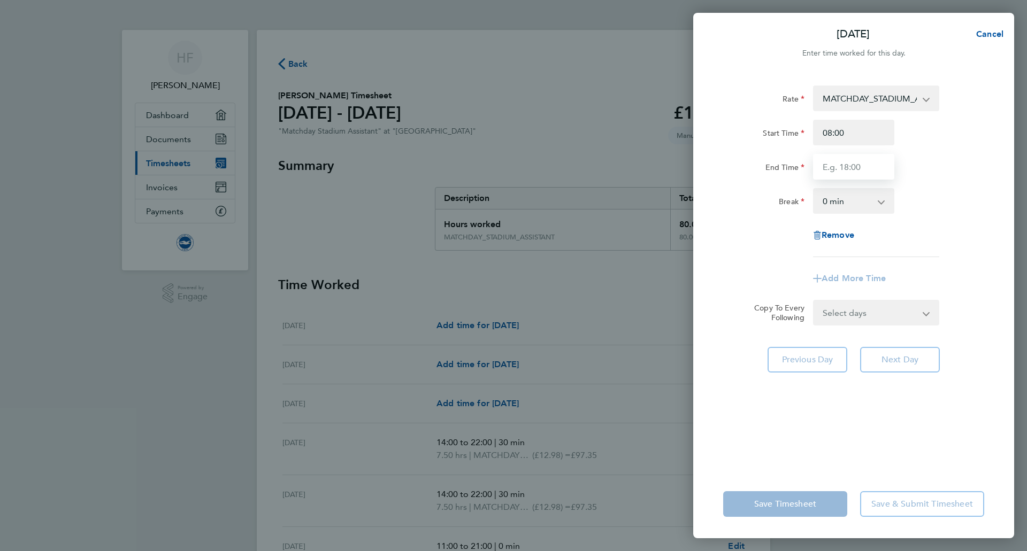
type input "16:00"
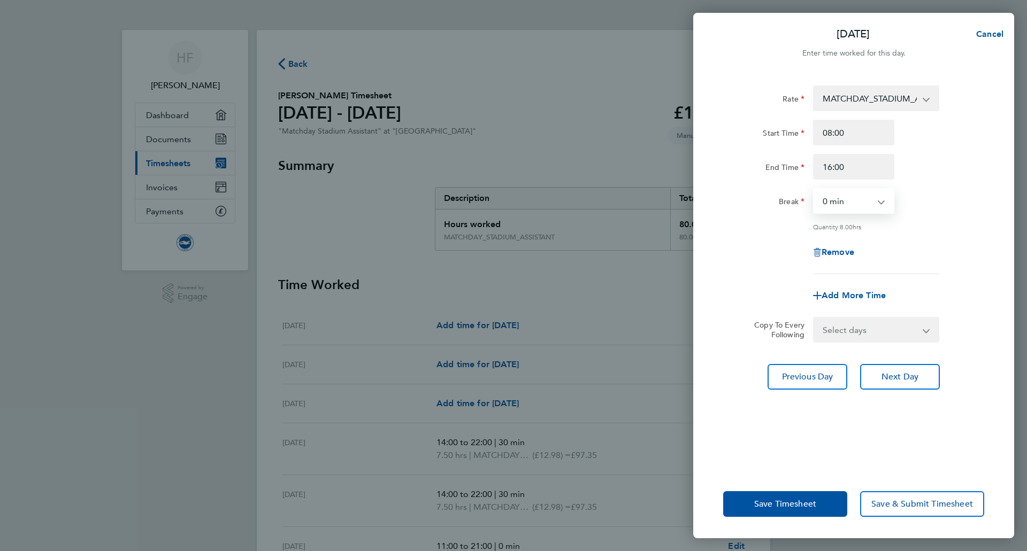
click at [854, 208] on select "0 min 15 min 30 min 45 min 60 min 75 min 90 min" at bounding box center [847, 201] width 66 height 24
select select "30"
click at [814, 189] on select "0 min 15 min 30 min 45 min 60 min 75 min 90 min" at bounding box center [847, 201] width 66 height 24
click at [766, 507] on span "Save Timesheet" at bounding box center [785, 504] width 62 height 11
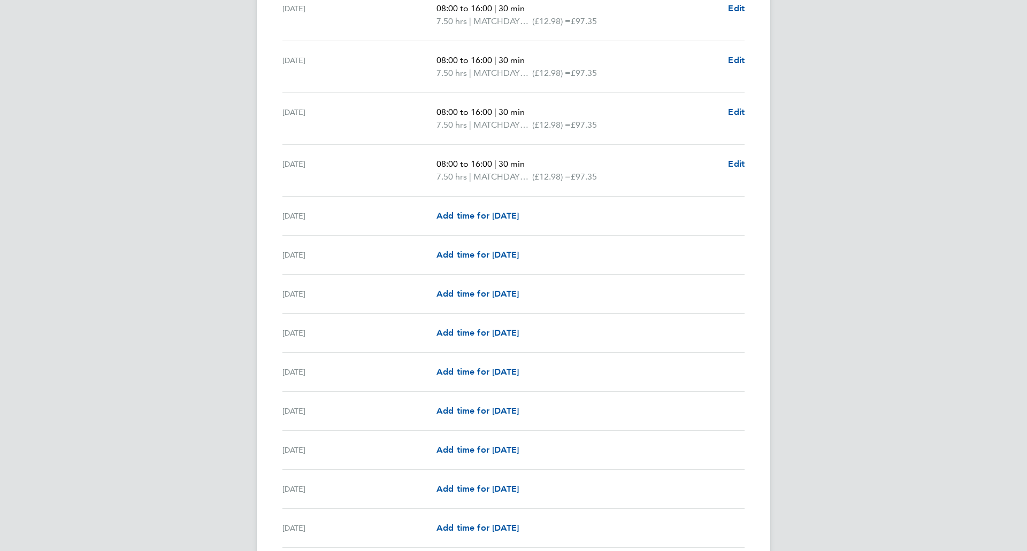
scroll to position [960, 0]
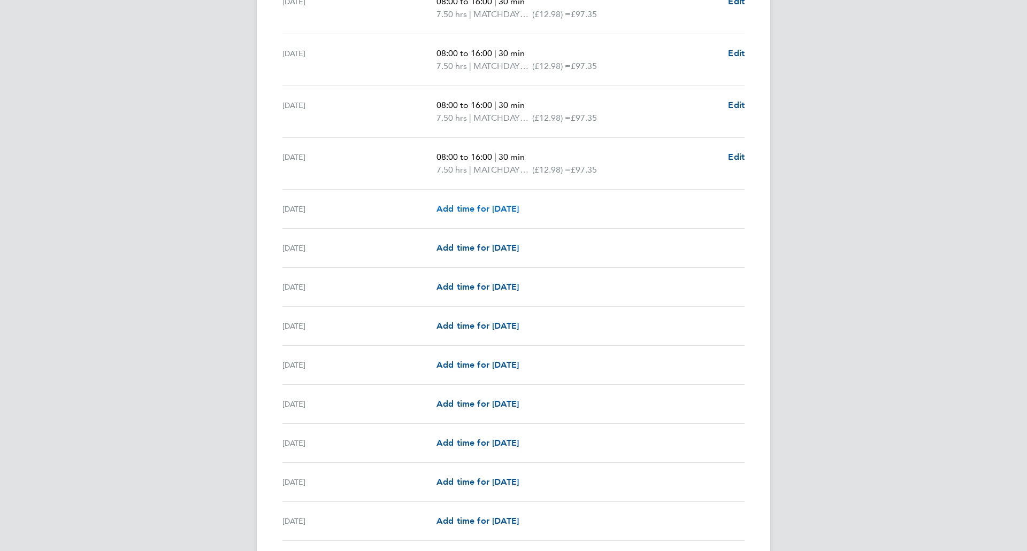
click at [505, 210] on span "Add time for [DATE]" at bounding box center [477, 209] width 82 height 10
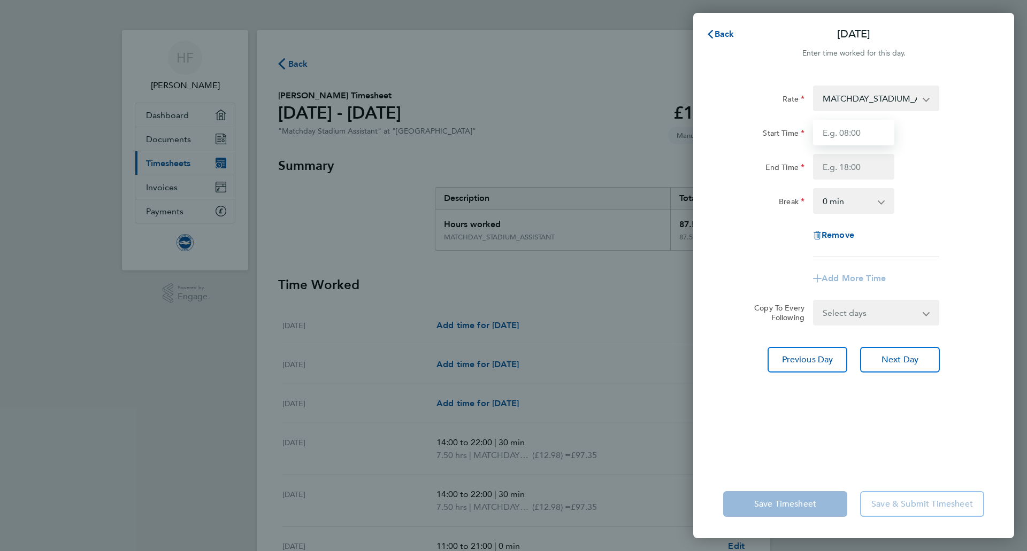
click at [878, 130] on input "Start Time" at bounding box center [853, 133] width 81 height 26
type input "08:00"
click at [852, 174] on input "End Time" at bounding box center [853, 167] width 81 height 26
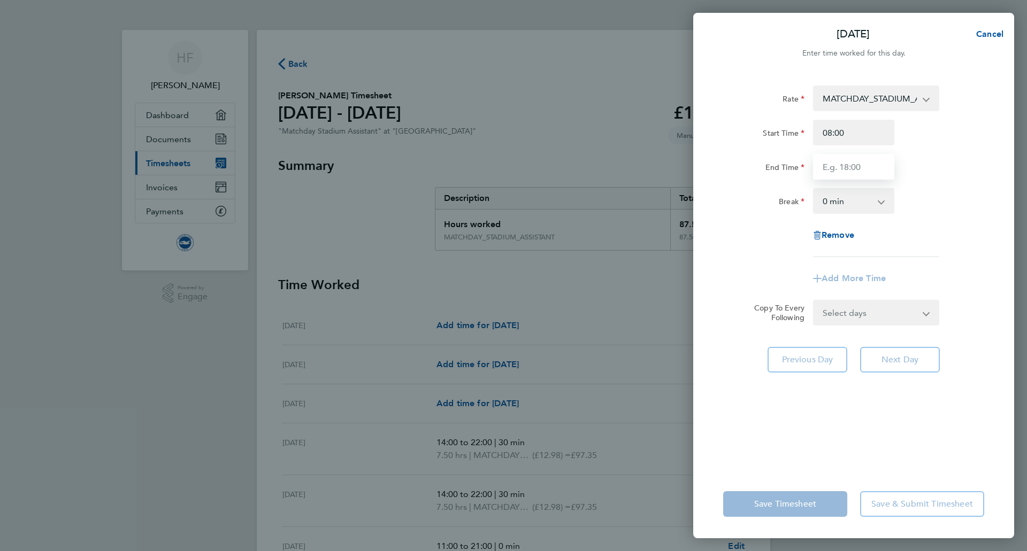
type input "16:00"
click at [855, 203] on select "0 min 15 min 30 min 45 min 60 min 75 min 90 min" at bounding box center [847, 201] width 66 height 24
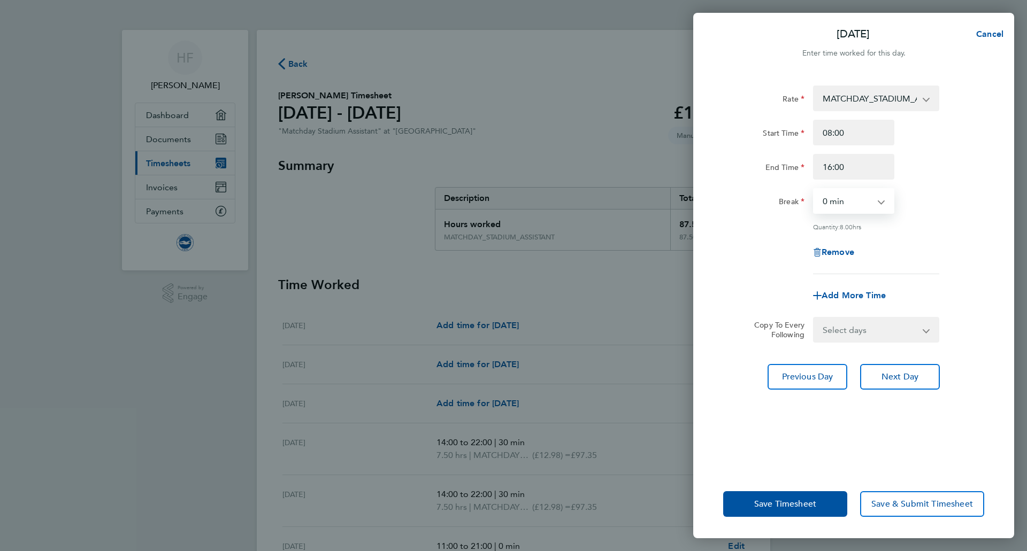
select select "30"
click at [814, 189] on select "0 min 15 min 30 min 45 min 60 min 75 min 90 min" at bounding box center [847, 201] width 66 height 24
click at [757, 507] on span "Save Timesheet" at bounding box center [785, 504] width 62 height 11
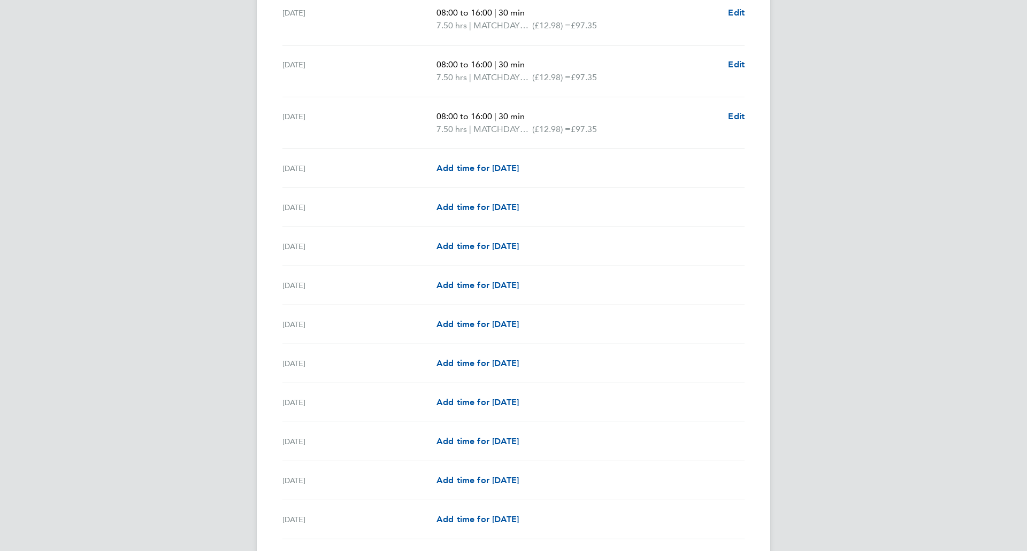
scroll to position [1054, 0]
click at [491, 164] on span "Add time for [DATE]" at bounding box center [477, 167] width 82 height 10
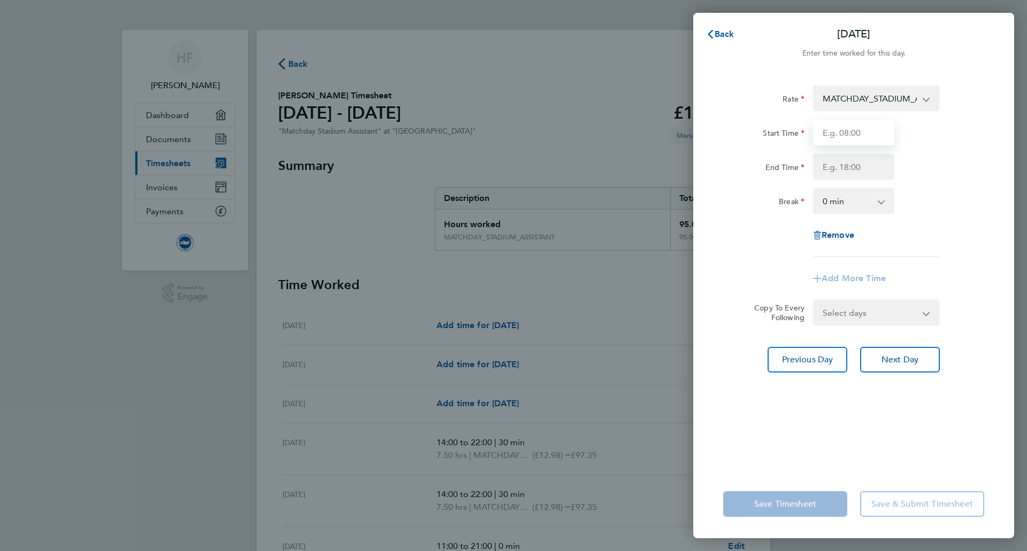
click at [823, 131] on input "Start Time" at bounding box center [853, 133] width 81 height 26
type input "09:00"
click at [843, 167] on input "End Time" at bounding box center [853, 167] width 81 height 26
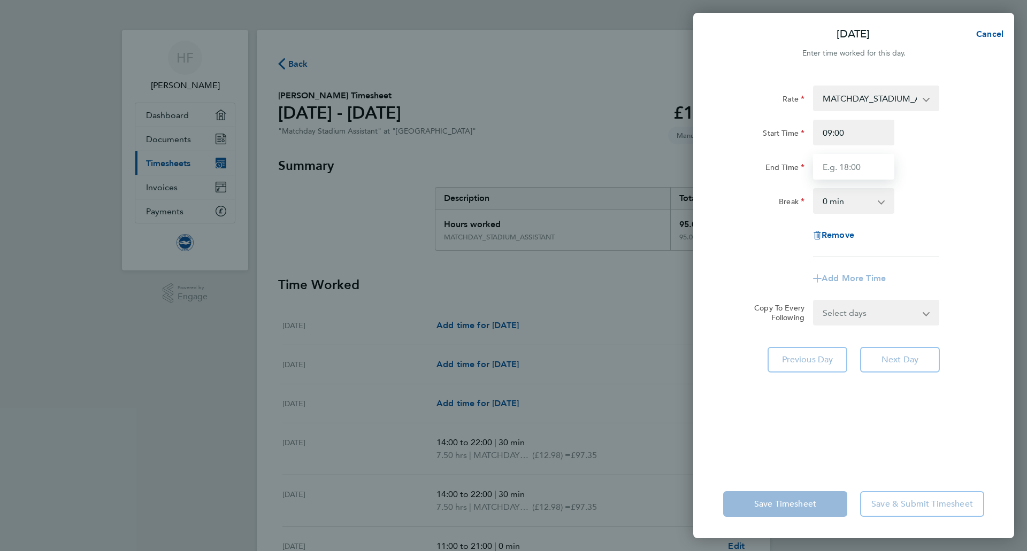
click at [825, 167] on input "End Time" at bounding box center [853, 167] width 81 height 26
click at [841, 170] on input "End Time" at bounding box center [853, 167] width 81 height 26
type input "19:00"
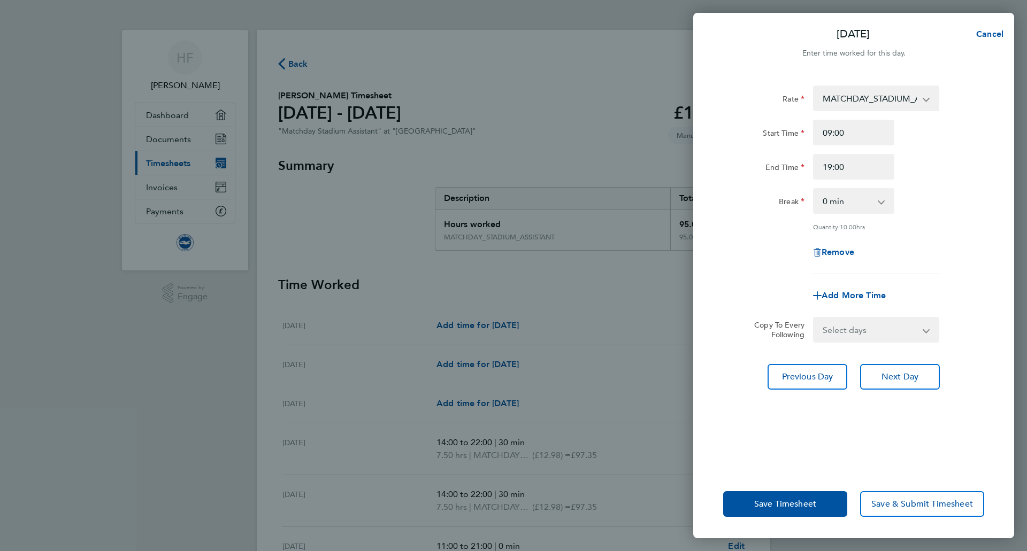
click at [953, 209] on div "Break 0 min 15 min 30 min 45 min 60 min 75 min 90 min" at bounding box center [854, 201] width 270 height 26
click at [761, 226] on div "Quantity: 10.00 hrs" at bounding box center [854, 226] width 270 height 9
click at [736, 511] on button "Save Timesheet" at bounding box center [785, 504] width 124 height 26
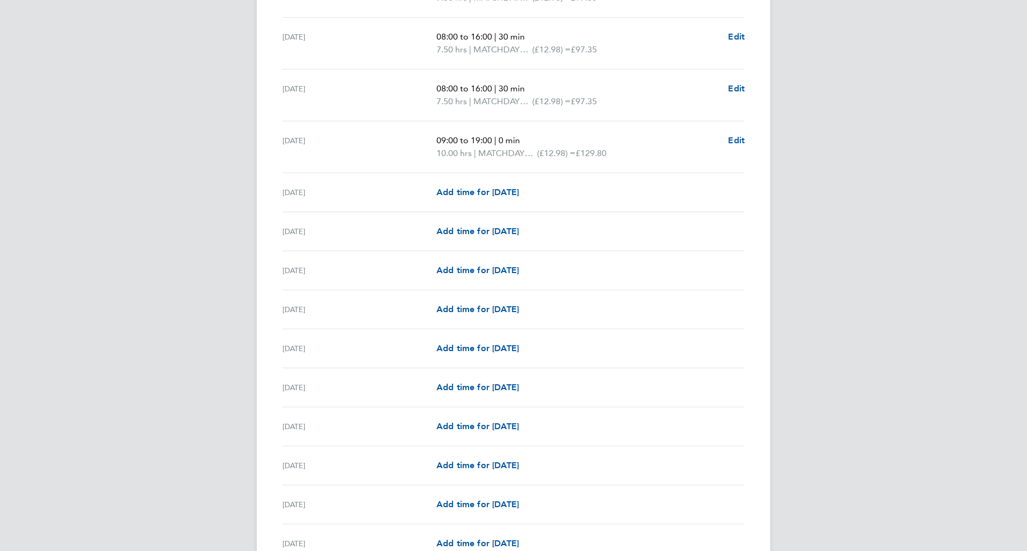
scroll to position [1080, 0]
click at [487, 189] on span "Add time for [DATE]" at bounding box center [477, 193] width 82 height 10
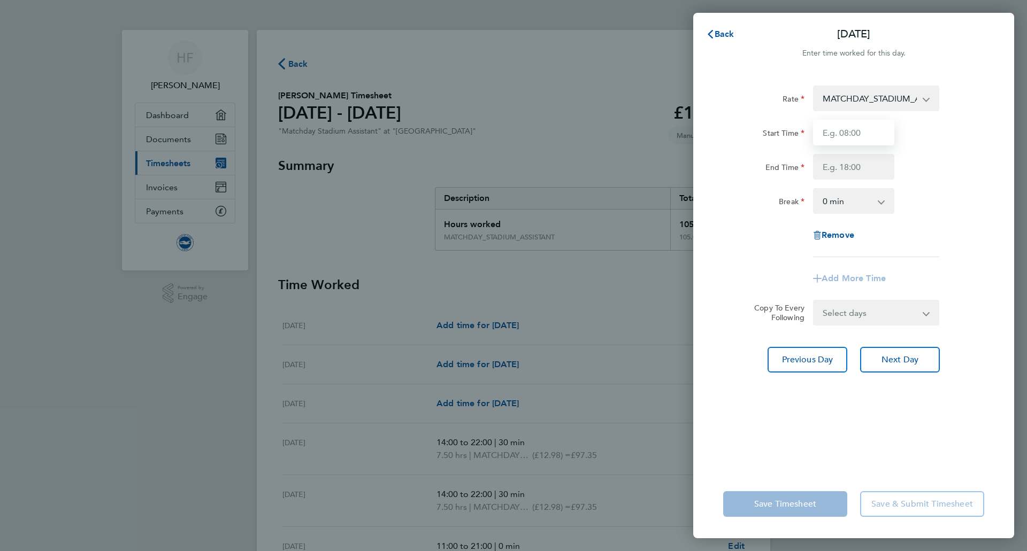
click at [842, 134] on input "Start Time" at bounding box center [853, 133] width 81 height 26
type input "07:00"
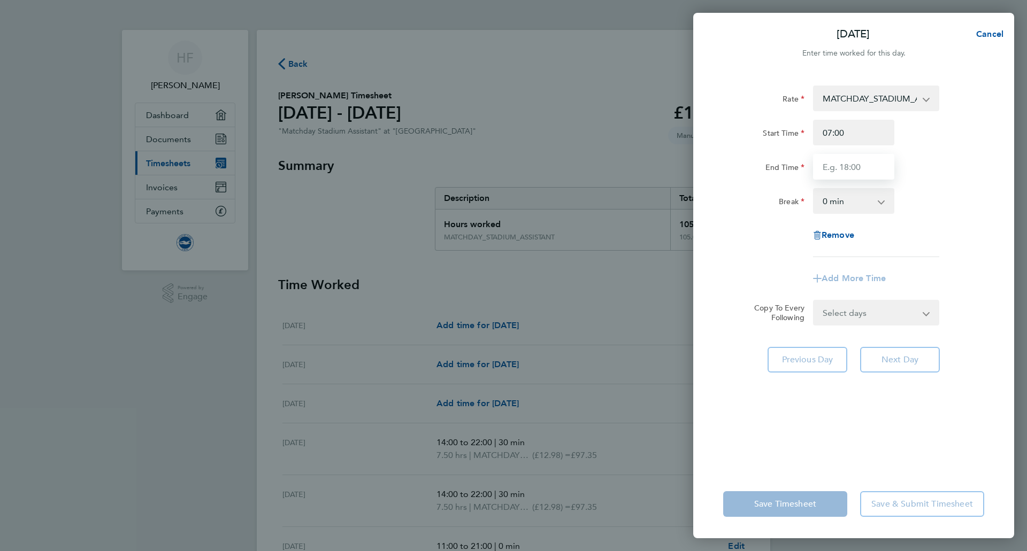
click at [847, 168] on input "End Time" at bounding box center [853, 167] width 81 height 26
type input "15:00"
click at [926, 228] on div "Rate MATCHDAY_STADIUM_ASSISTANT - 12.98 Start Time 07:00 End Time 15:00 Break 0…" at bounding box center [853, 172] width 261 height 172
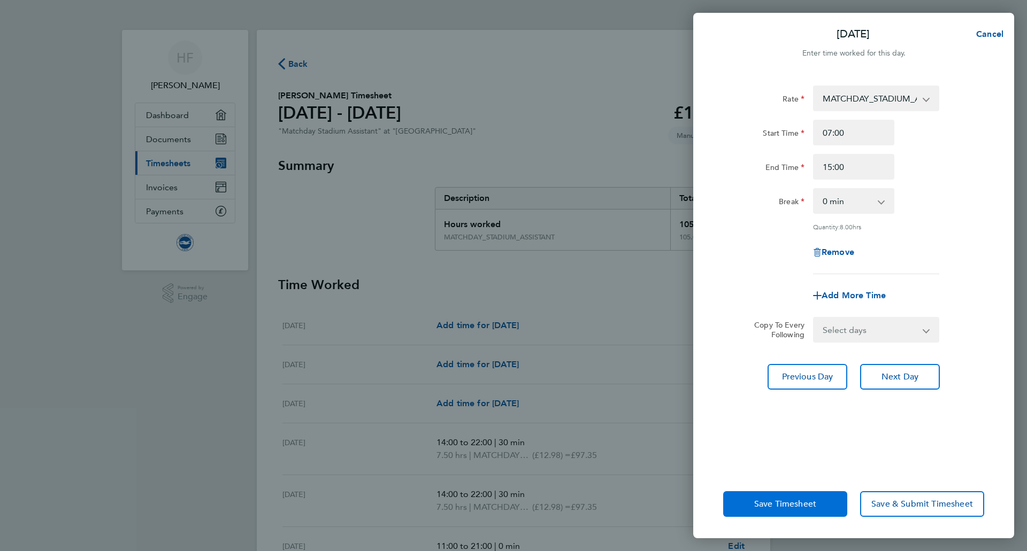
click at [813, 502] on span "Save Timesheet" at bounding box center [785, 504] width 62 height 11
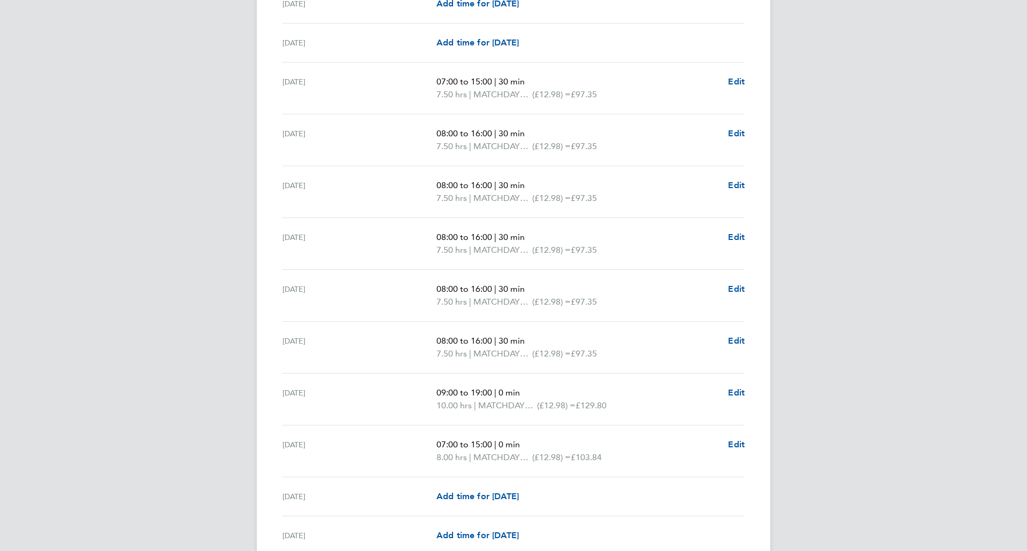
scroll to position [829, 0]
click at [736, 135] on span "Edit" at bounding box center [736, 133] width 17 height 10
select select "30"
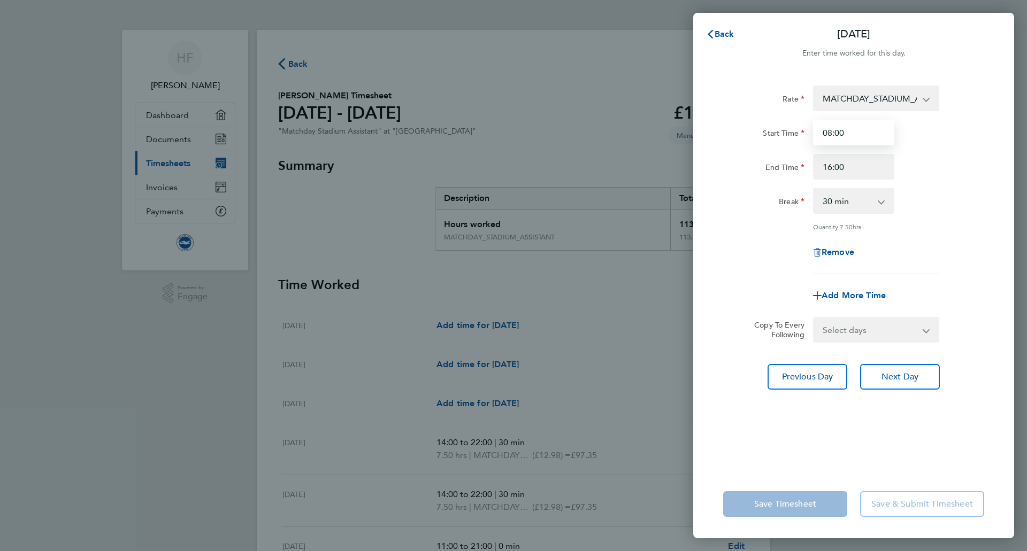
click at [848, 131] on input "08:00" at bounding box center [853, 133] width 81 height 26
type input "06:00"
click at [833, 164] on input "16:00" at bounding box center [853, 167] width 81 height 26
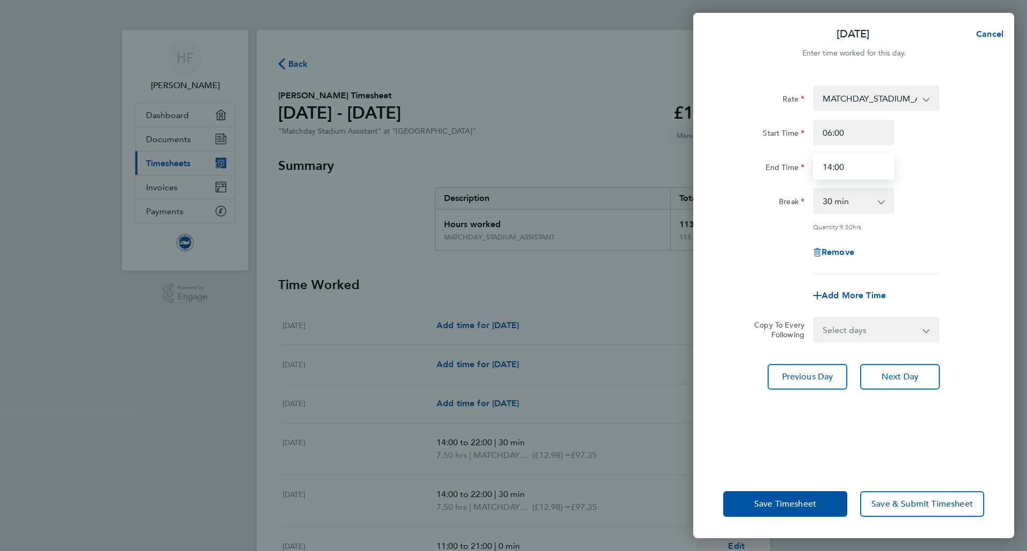
type input "14:00"
click at [822, 450] on div "Rate MATCHDAY_STADIUM_ASSISTANT - 12.98 Start Time 06:00 End Time 14:00 Break 0…" at bounding box center [853, 271] width 321 height 397
click at [795, 501] on span "Save Timesheet" at bounding box center [785, 504] width 62 height 11
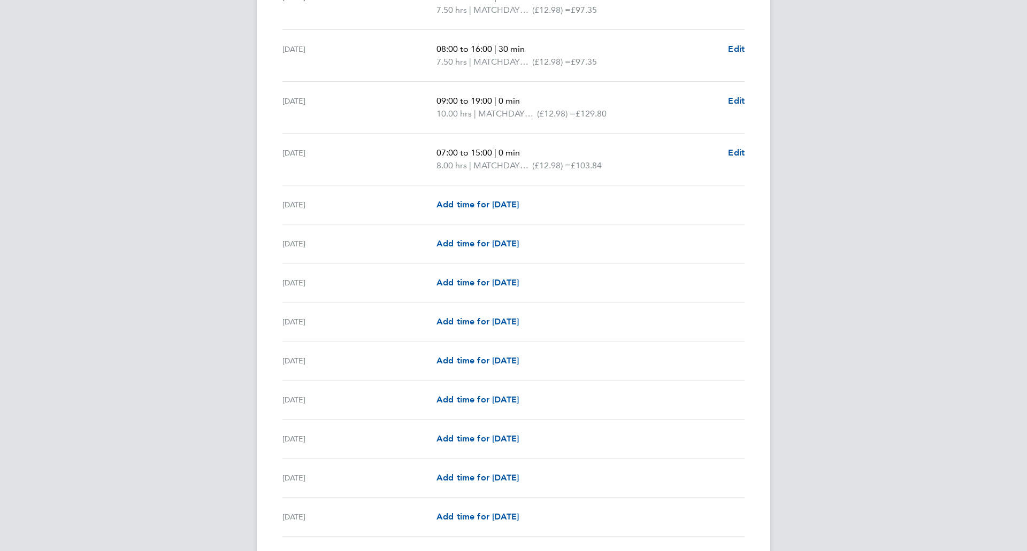
scroll to position [1121, 0]
click at [517, 360] on span "Add time for [DATE]" at bounding box center [477, 360] width 82 height 10
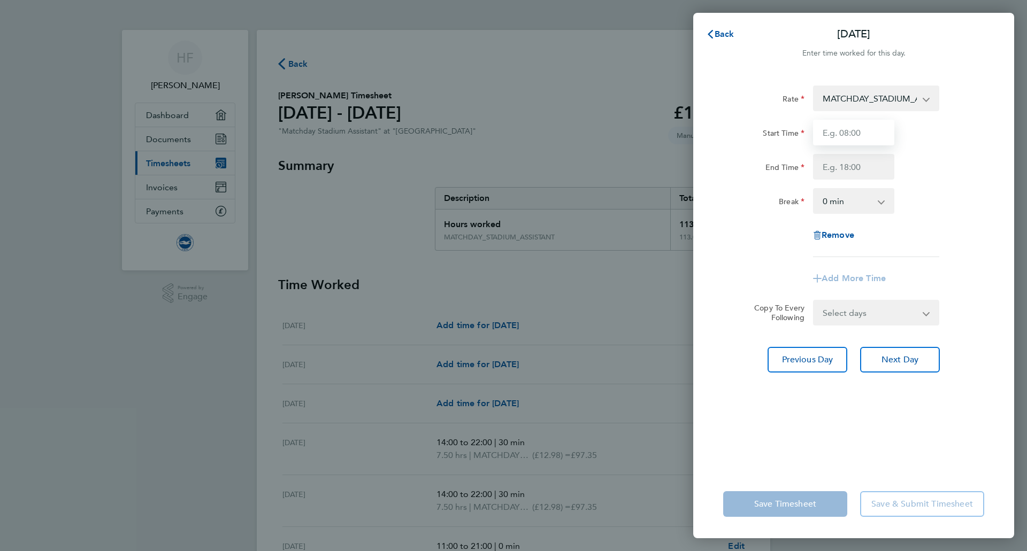
click at [848, 131] on input "Start Time" at bounding box center [853, 133] width 81 height 26
type input "16:00"
click at [849, 161] on input "End Time" at bounding box center [853, 167] width 81 height 26
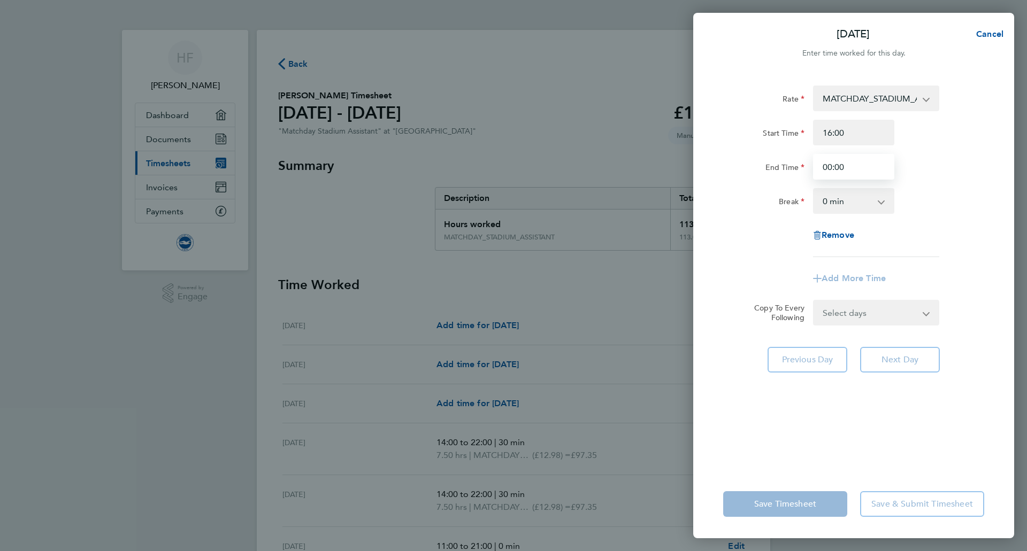
type input "00:00"
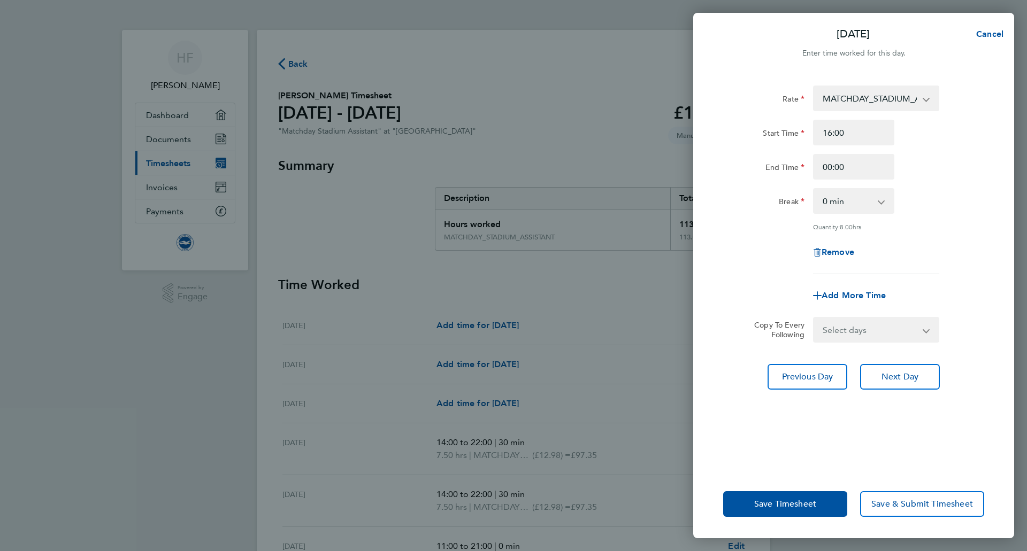
click at [940, 194] on div "Break 0 min 15 min 30 min 45 min 60 min 75 min 90 min" at bounding box center [854, 201] width 270 height 26
click at [849, 212] on select "0 min 15 min 30 min 45 min 60 min 75 min 90 min" at bounding box center [847, 201] width 66 height 24
select select "30"
click at [814, 189] on select "0 min 15 min 30 min 45 min 60 min 75 min 90 min" at bounding box center [847, 201] width 66 height 24
click at [945, 266] on div "Rate MATCHDAY_STADIUM_ASSISTANT - 12.98 Start Time 16:00 End Time 00:00 Break 0…" at bounding box center [853, 180] width 261 height 189
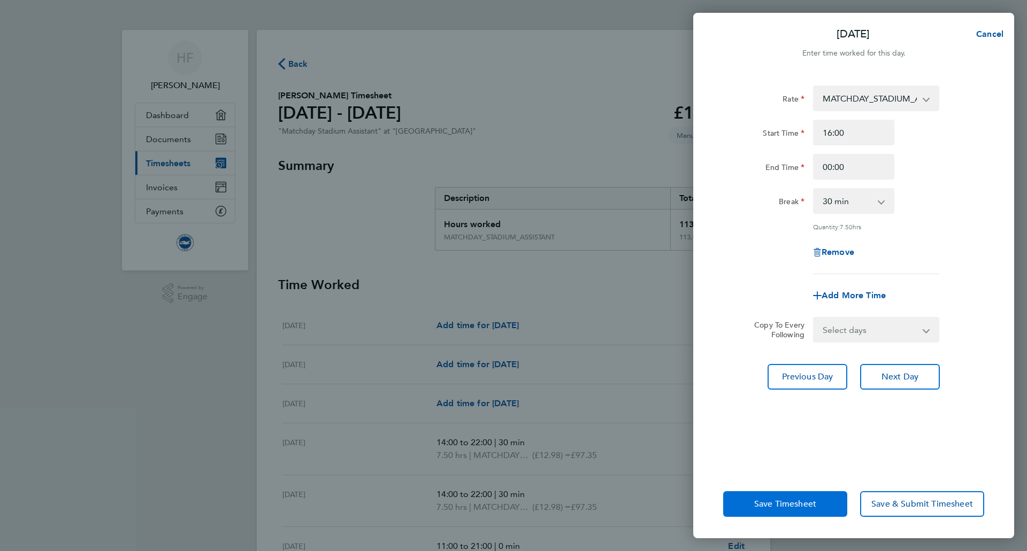
click at [770, 512] on button "Save Timesheet" at bounding box center [785, 504] width 124 height 26
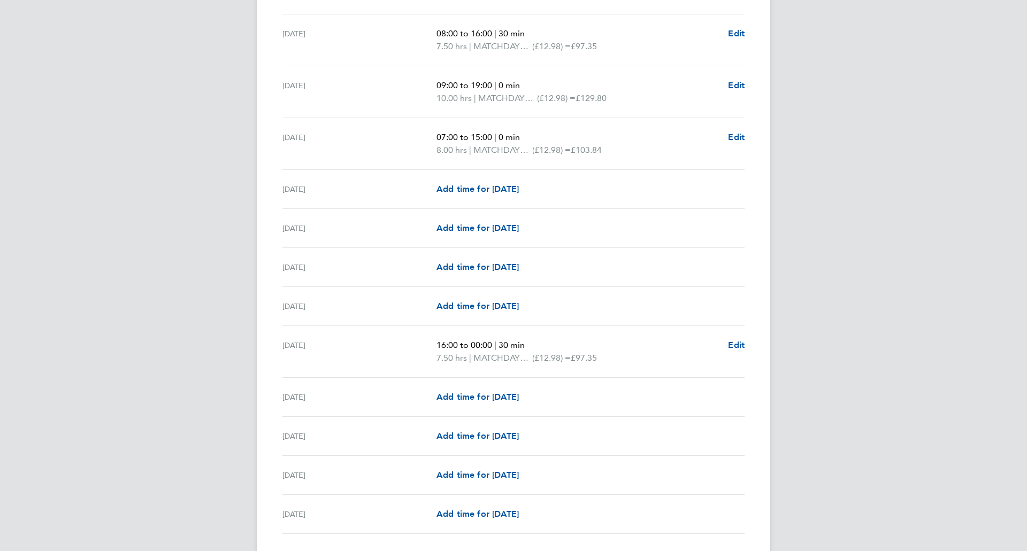
scroll to position [1213, 0]
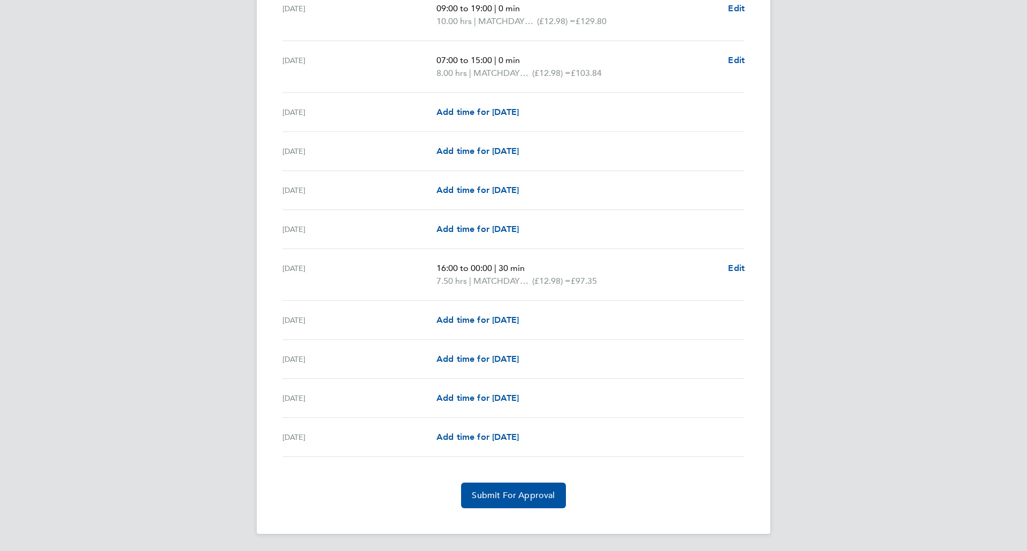
click at [626, 355] on div "Add time for [DATE] Add time for [DATE]" at bounding box center [590, 359] width 308 height 13
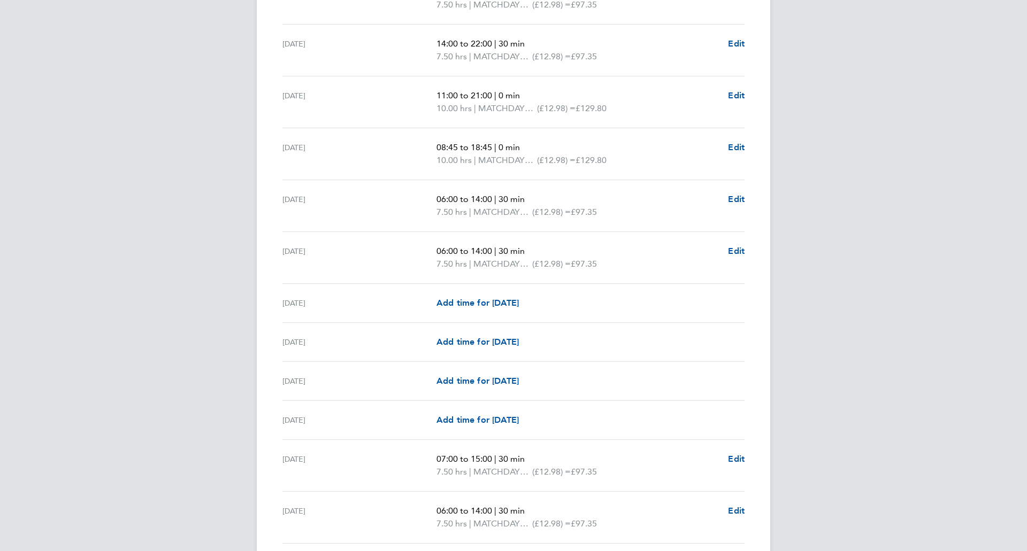
scroll to position [0, 0]
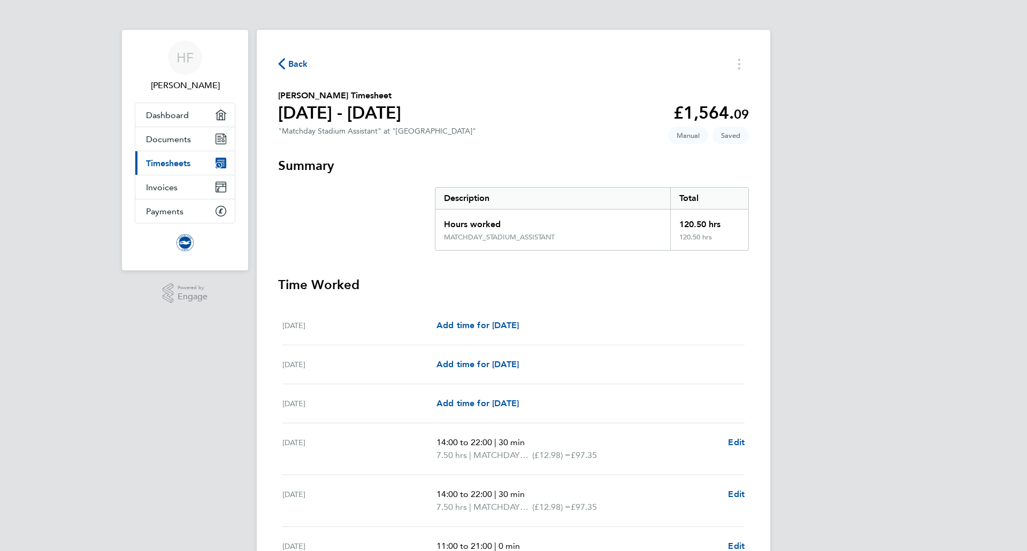
click at [278, 60] on icon "button" at bounding box center [281, 63] width 7 height 11
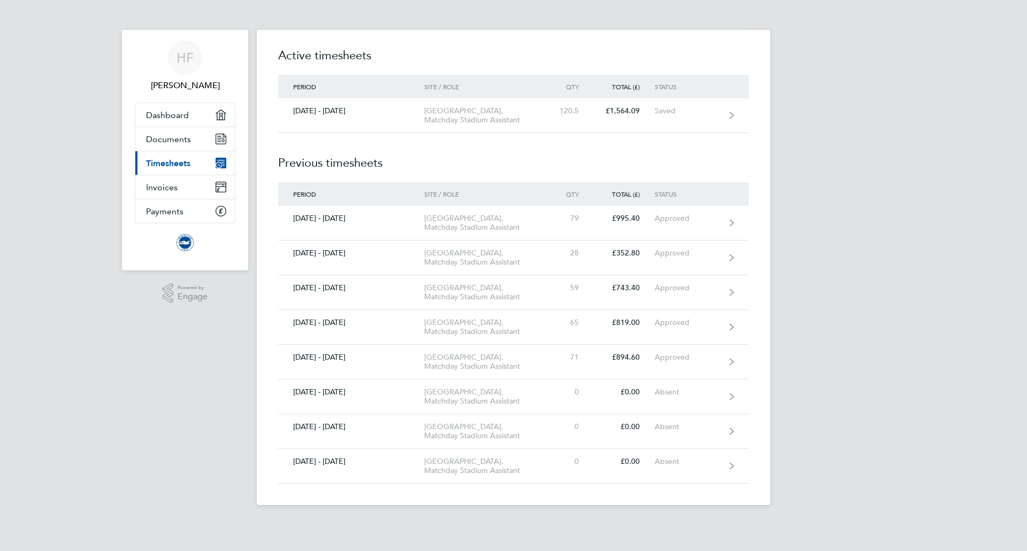
click at [602, 164] on h2 "Previous timesheets" at bounding box center [513, 157] width 471 height 49
click at [757, 120] on div "Active timesheets Period Site / Role Qty Total (£) Status [DATE] - [DATE] Ameri…" at bounding box center [513, 267] width 513 height 475
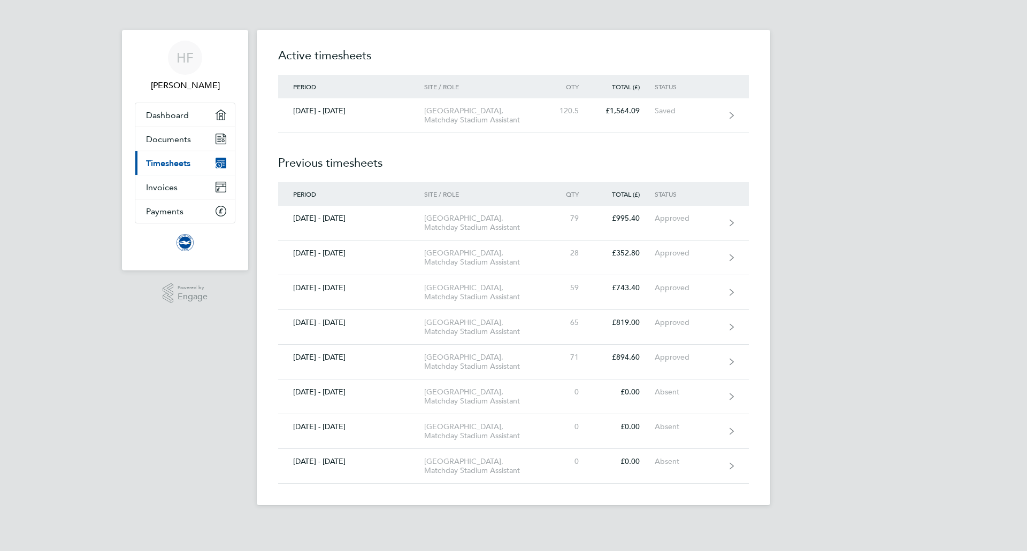
click at [539, 57] on h2 "Active timesheets" at bounding box center [513, 61] width 471 height 28
